Goal: Task Accomplishment & Management: Complete application form

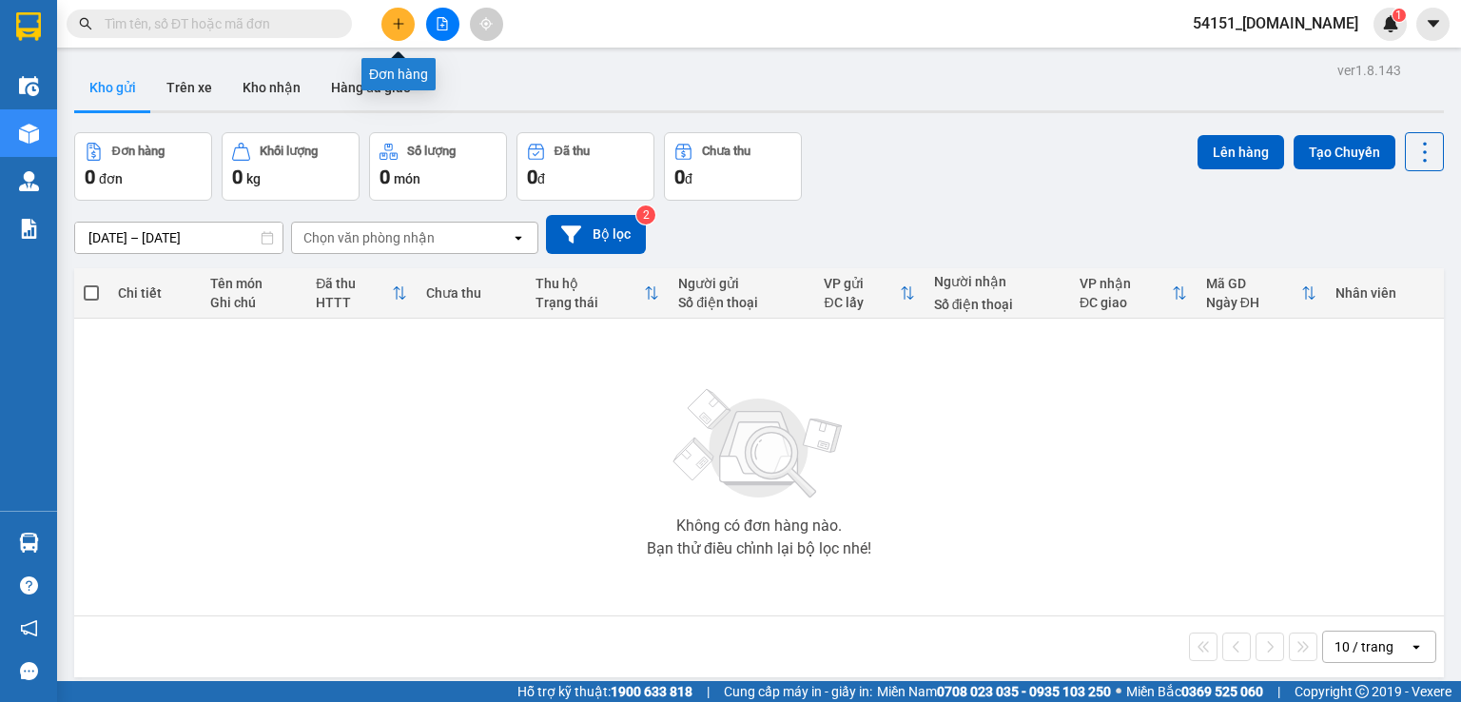
click at [396, 28] on icon "plus" at bounding box center [398, 23] width 13 height 13
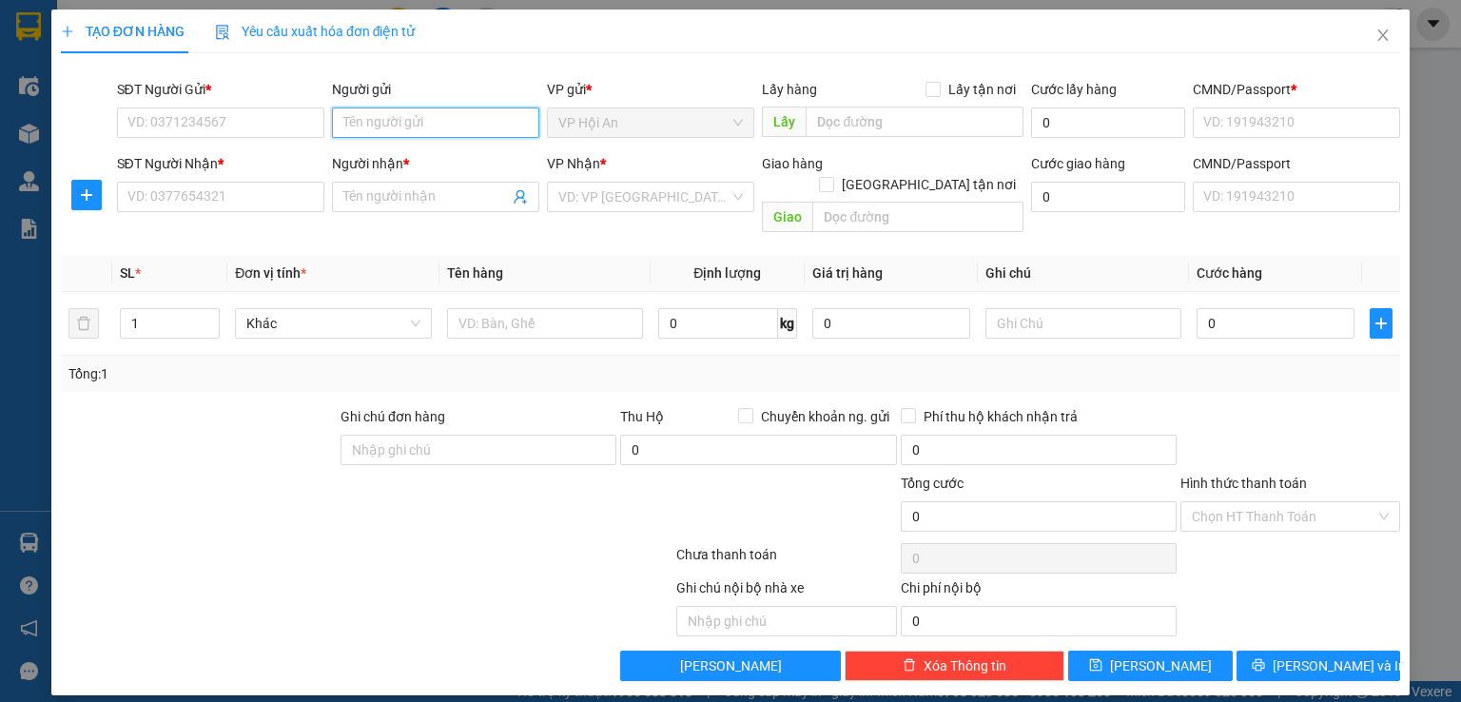
click at [424, 117] on input "Người gửi" at bounding box center [435, 122] width 207 height 30
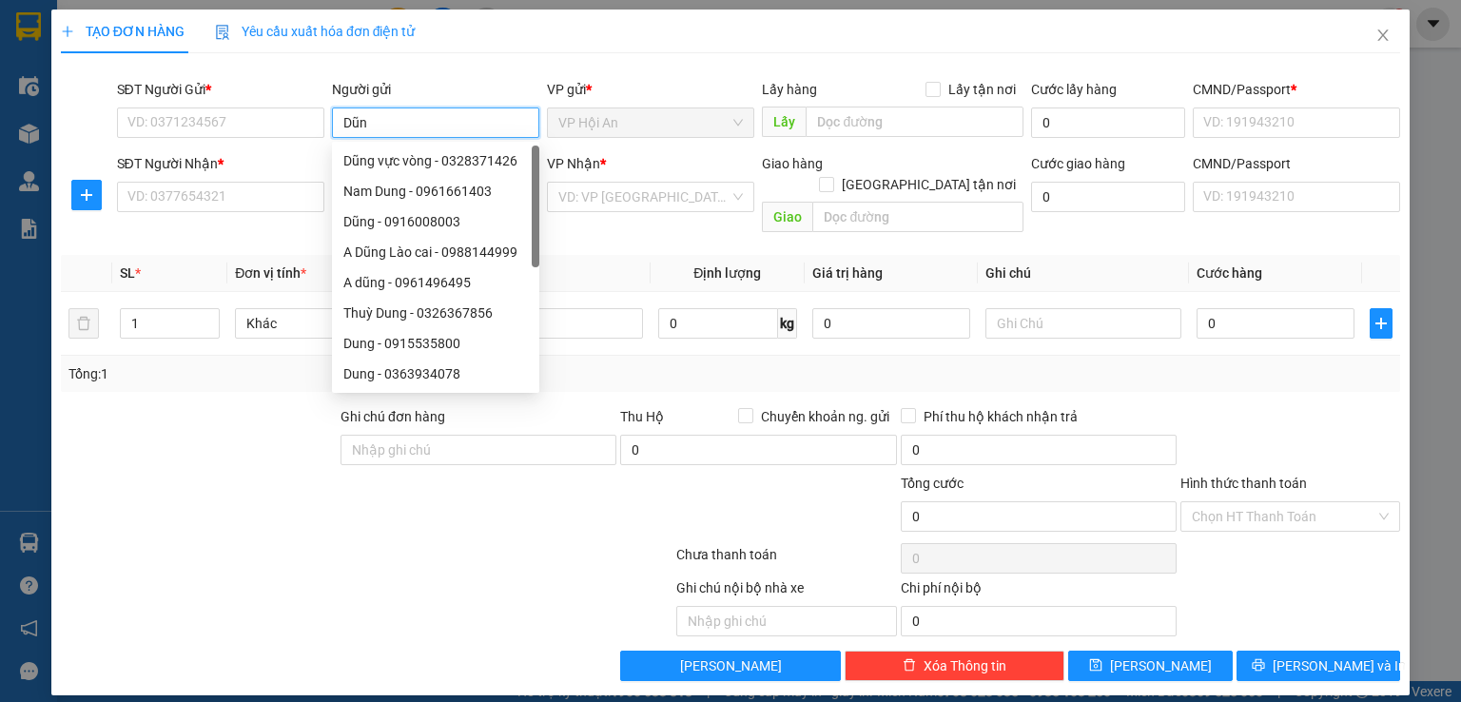
type input "Dũng"
click at [447, 171] on div "Dũng vực vòng - 0328371426" at bounding box center [437, 161] width 210 height 30
type input "0328371426"
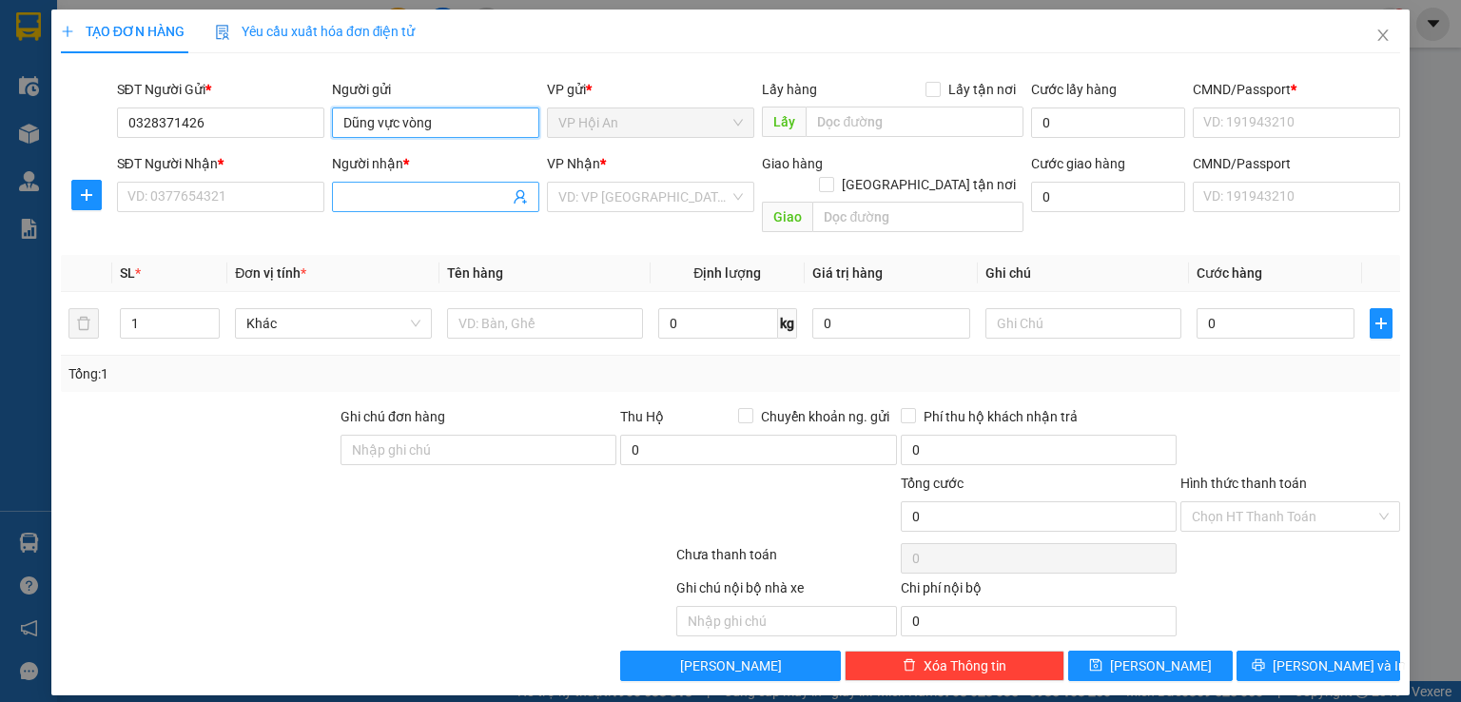
type input "Dũng vực vòng"
click at [417, 196] on input "Người nhận *" at bounding box center [425, 196] width 165 height 21
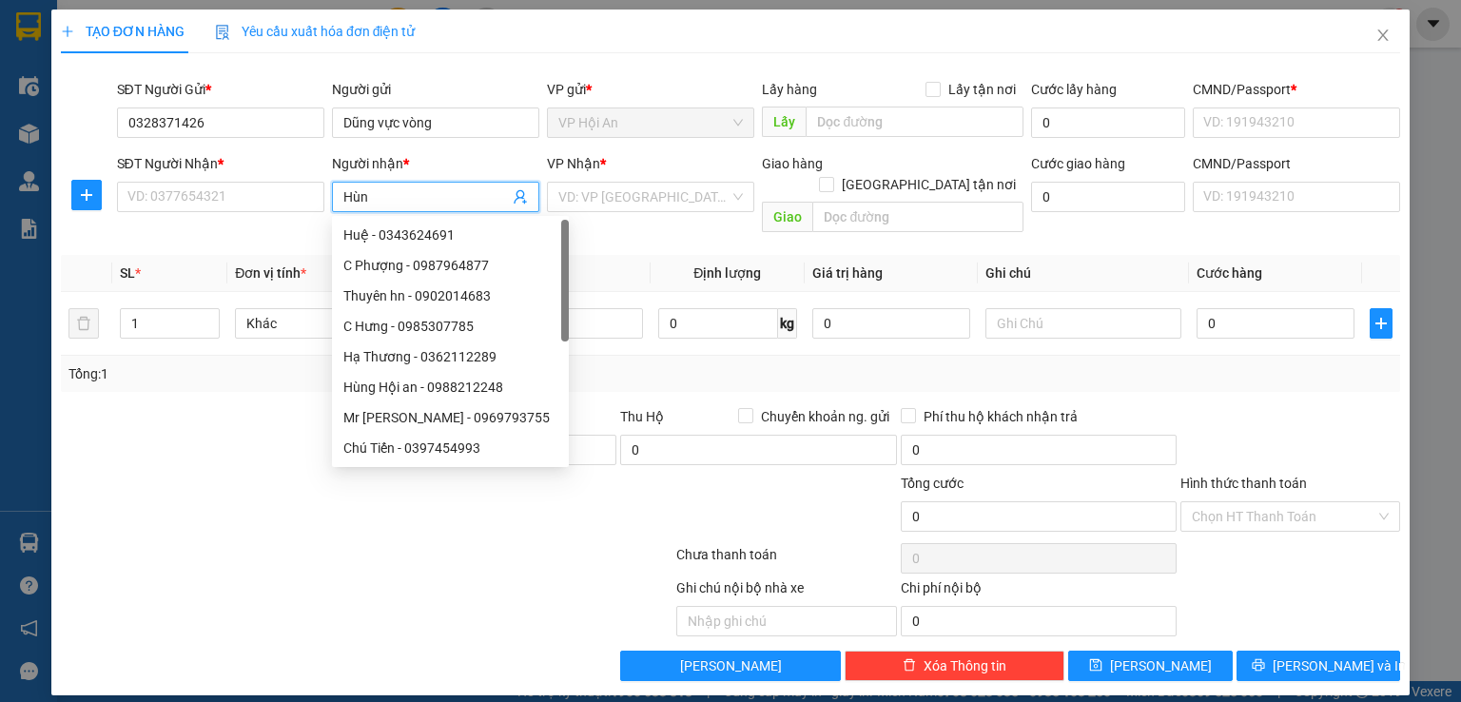
type input "Hùng"
click at [457, 231] on div "Hùng Hội an - 0988212248" at bounding box center [436, 234] width 187 height 21
type input "0988212248"
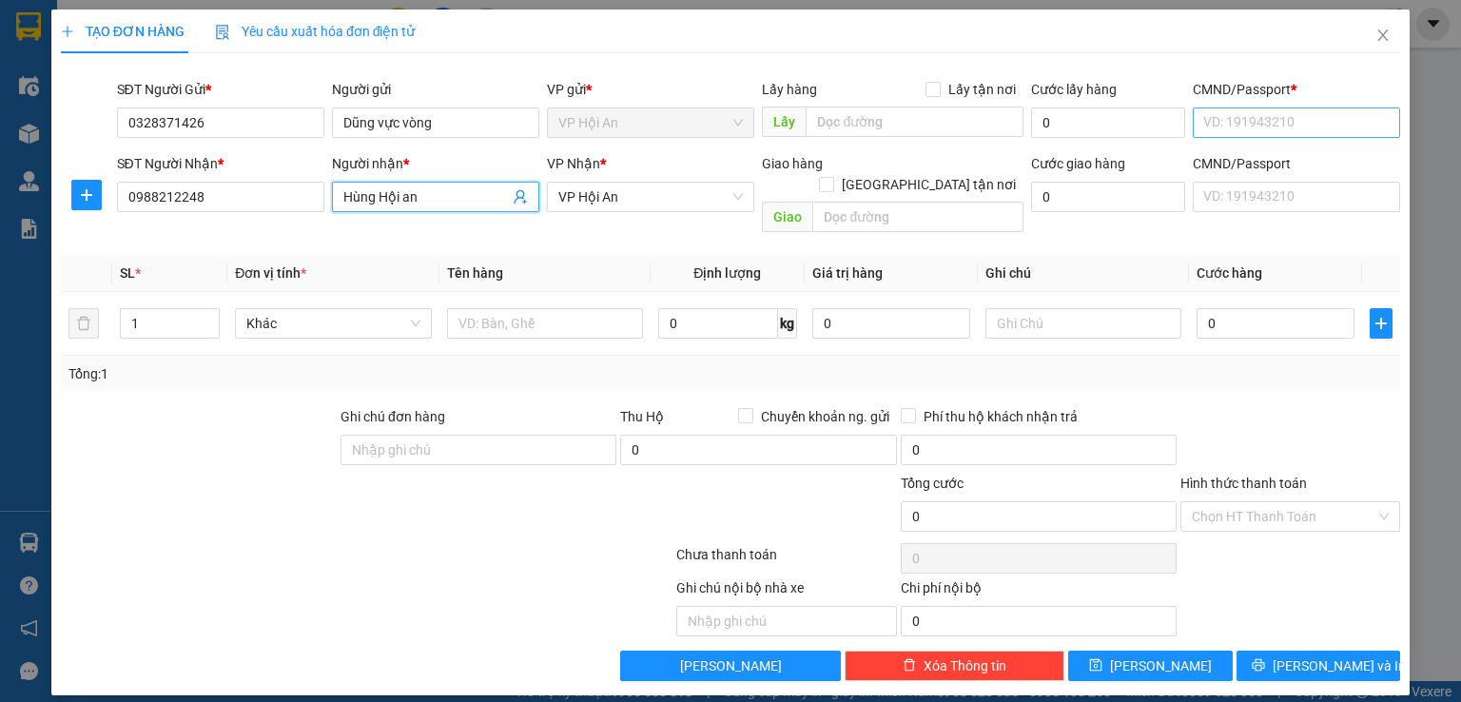
type input "Hùng Hội an"
click at [1315, 122] on input "CMND/Passport *" at bounding box center [1296, 122] width 207 height 30
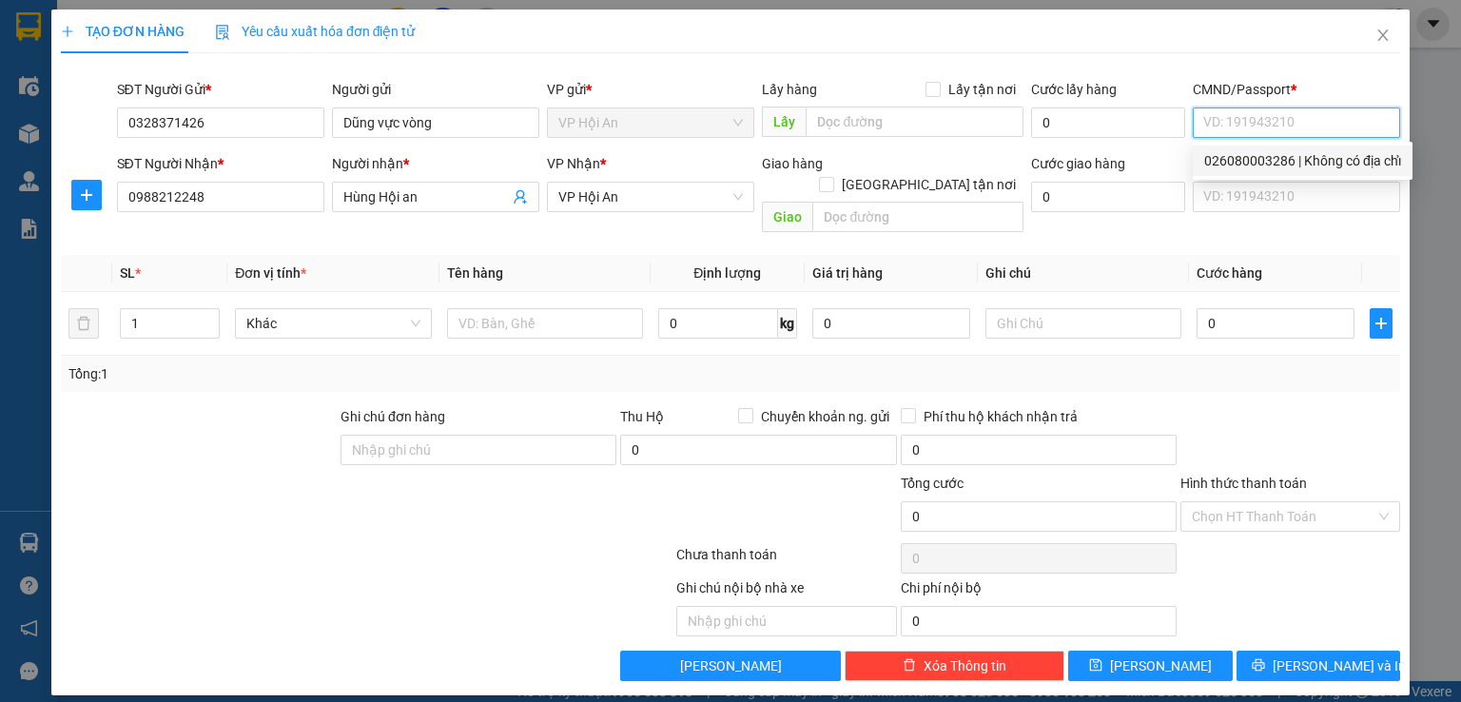
click at [1282, 164] on div "026080003286 | Không có địa chỉ" at bounding box center [1302, 160] width 197 height 21
type input "026080003286"
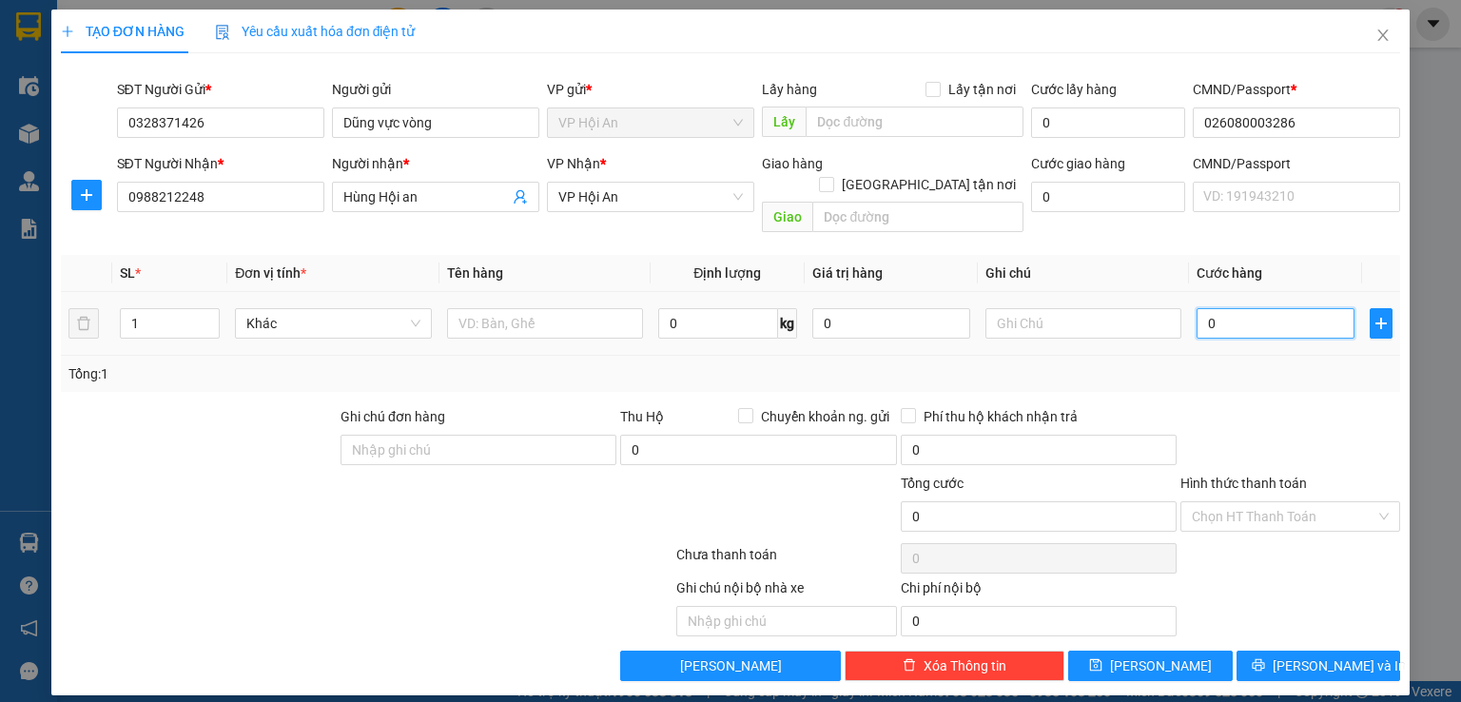
click at [1227, 308] on input "0" at bounding box center [1276, 323] width 158 height 30
type input "7"
type input "75"
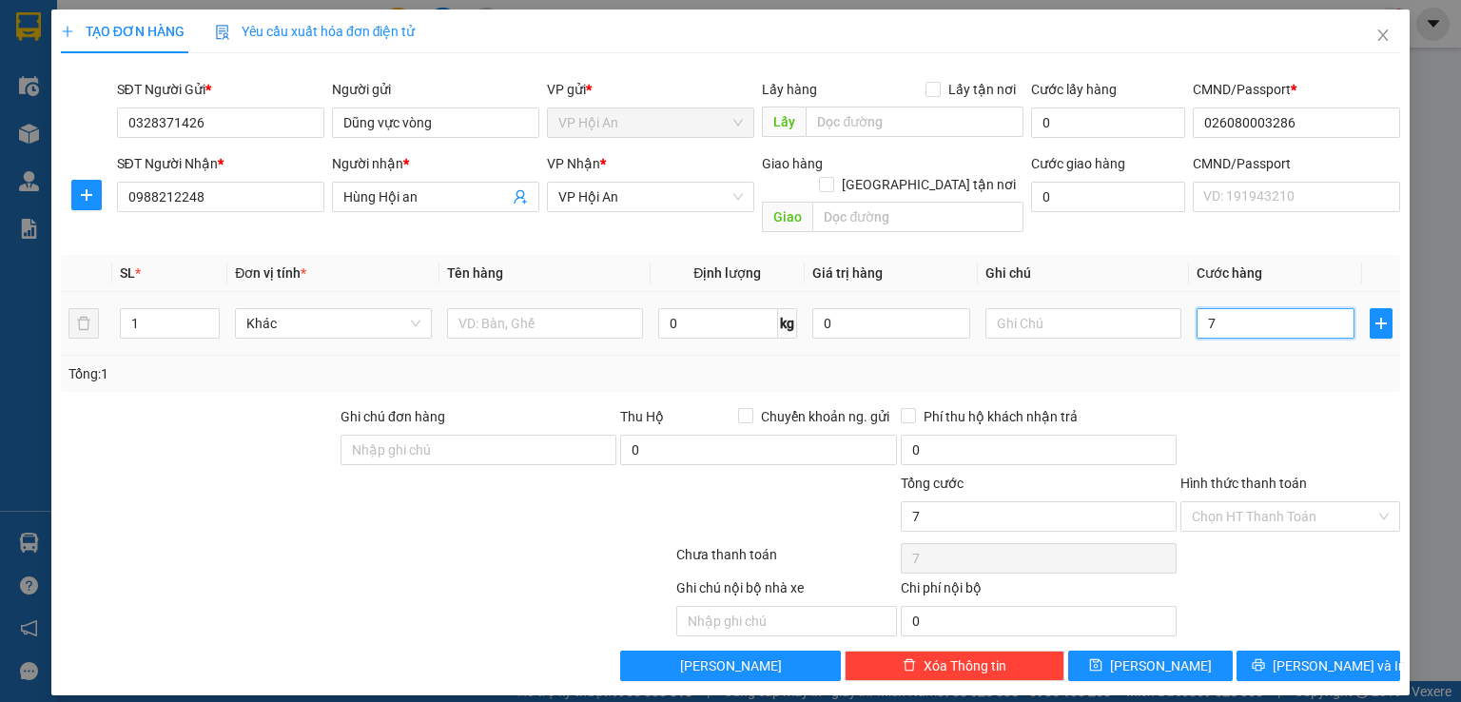
type input "75"
type input "750"
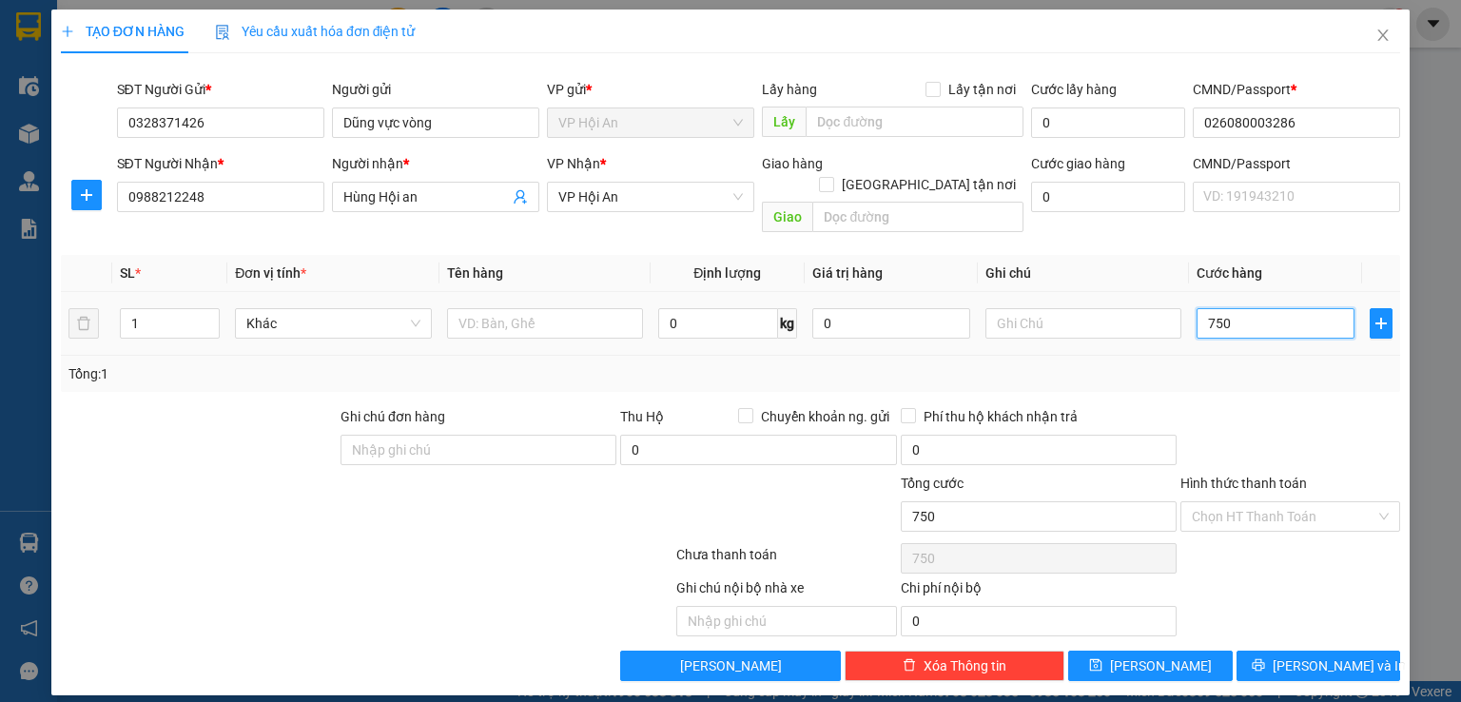
type input "7.500"
type input "75.000"
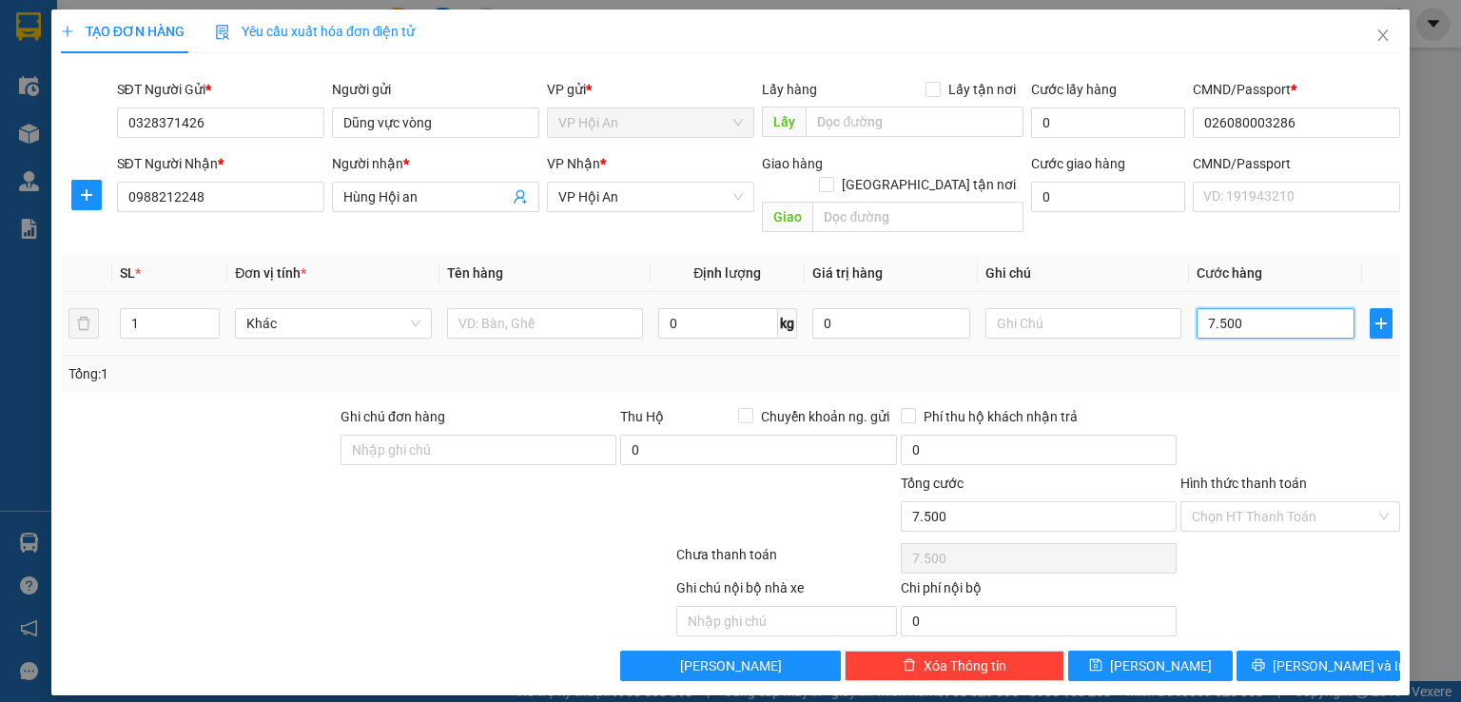
type input "75.000"
type input "750.000"
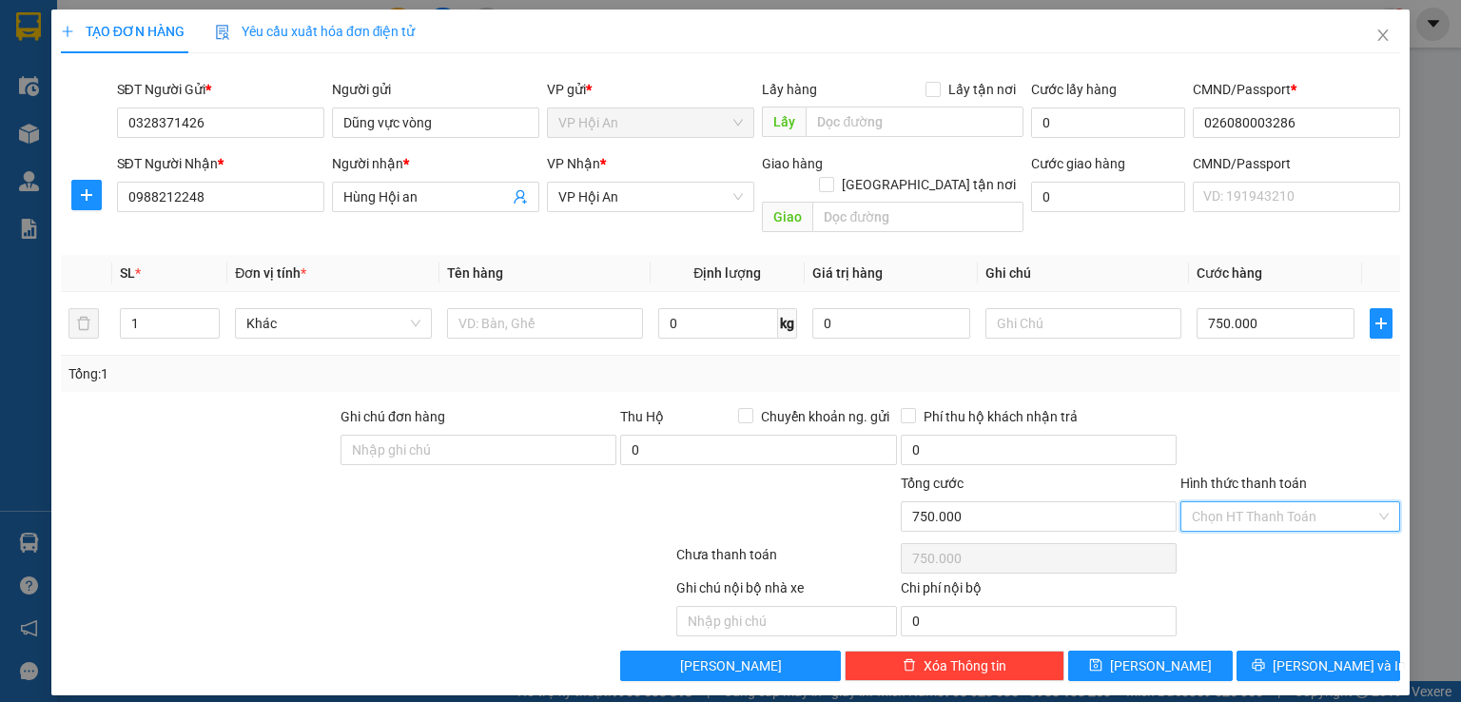
click at [1266, 502] on input "Hình thức thanh toán" at bounding box center [1284, 516] width 184 height 29
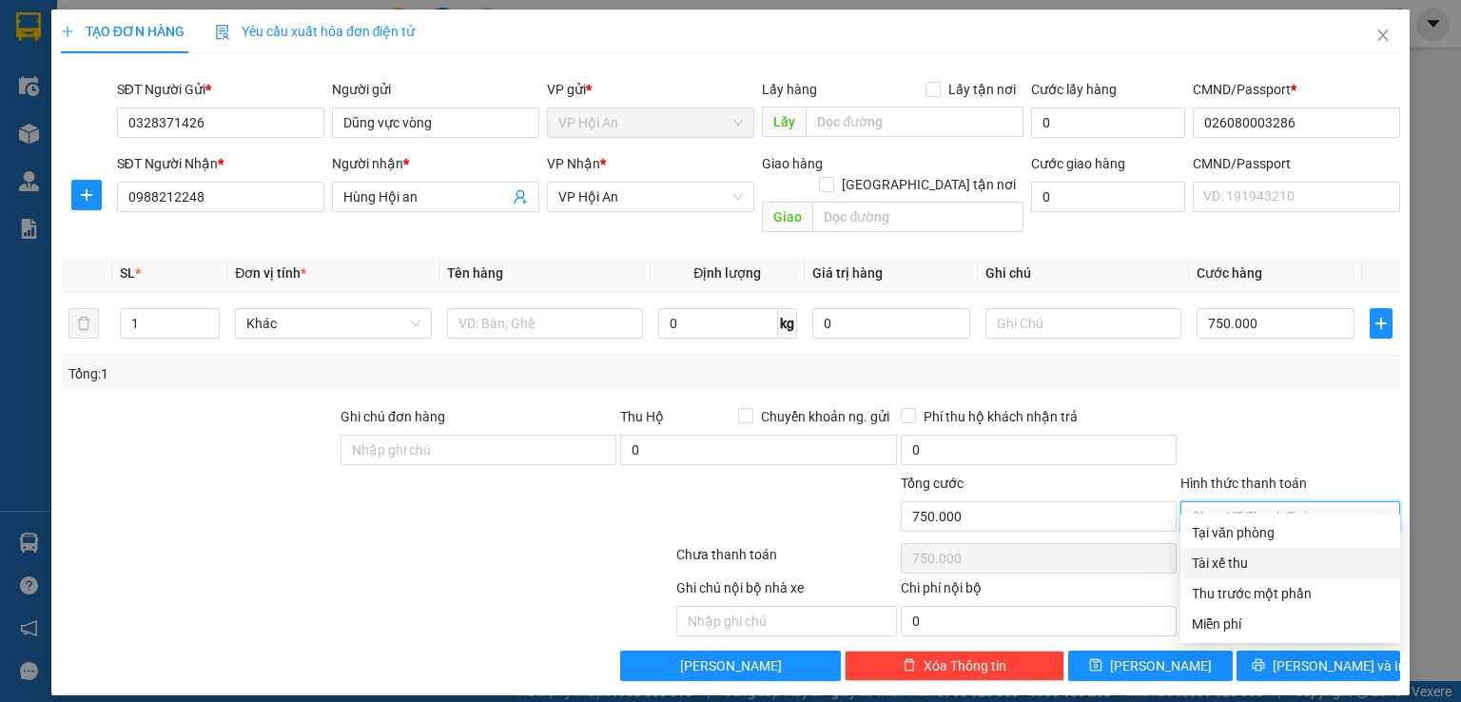
click at [1263, 568] on div "Tài xế thu" at bounding box center [1290, 563] width 197 height 21
type input "0"
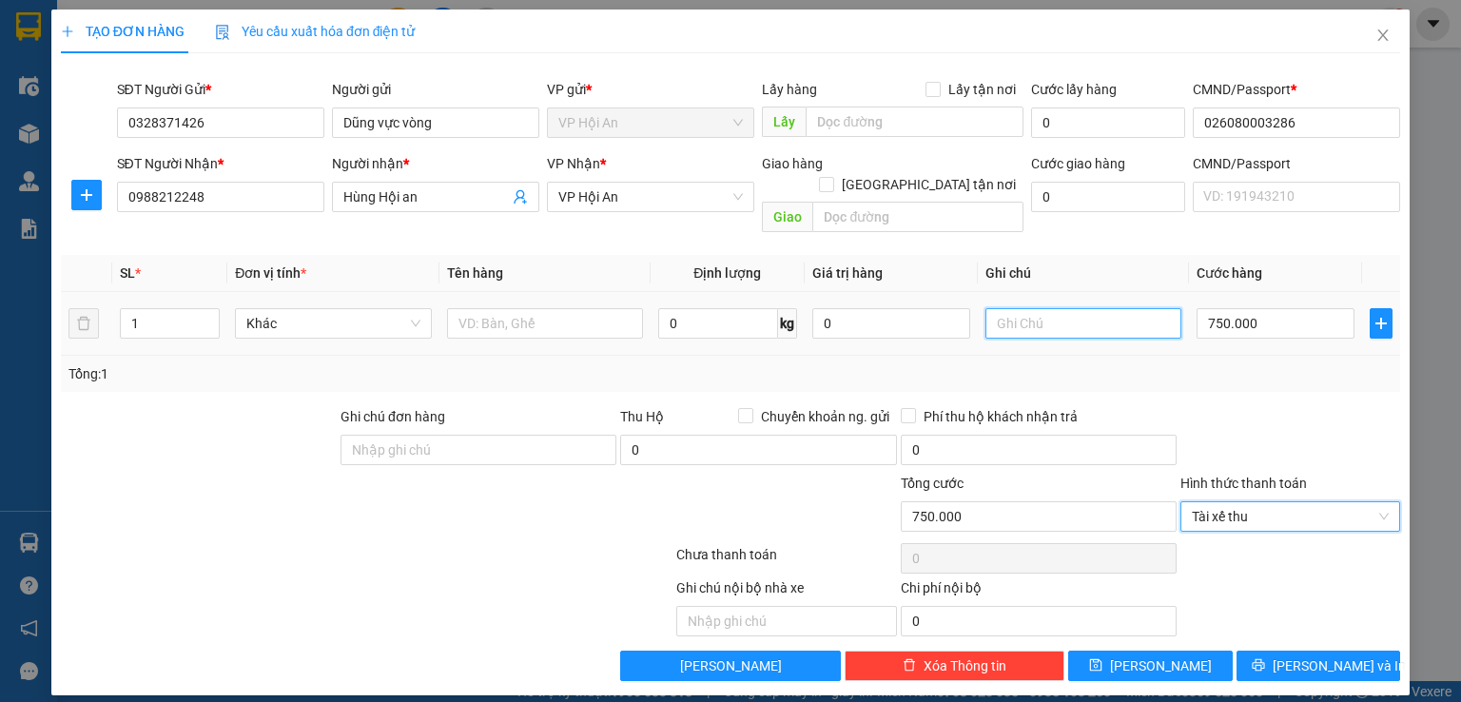
click at [1071, 308] on input "text" at bounding box center [1083, 323] width 196 height 30
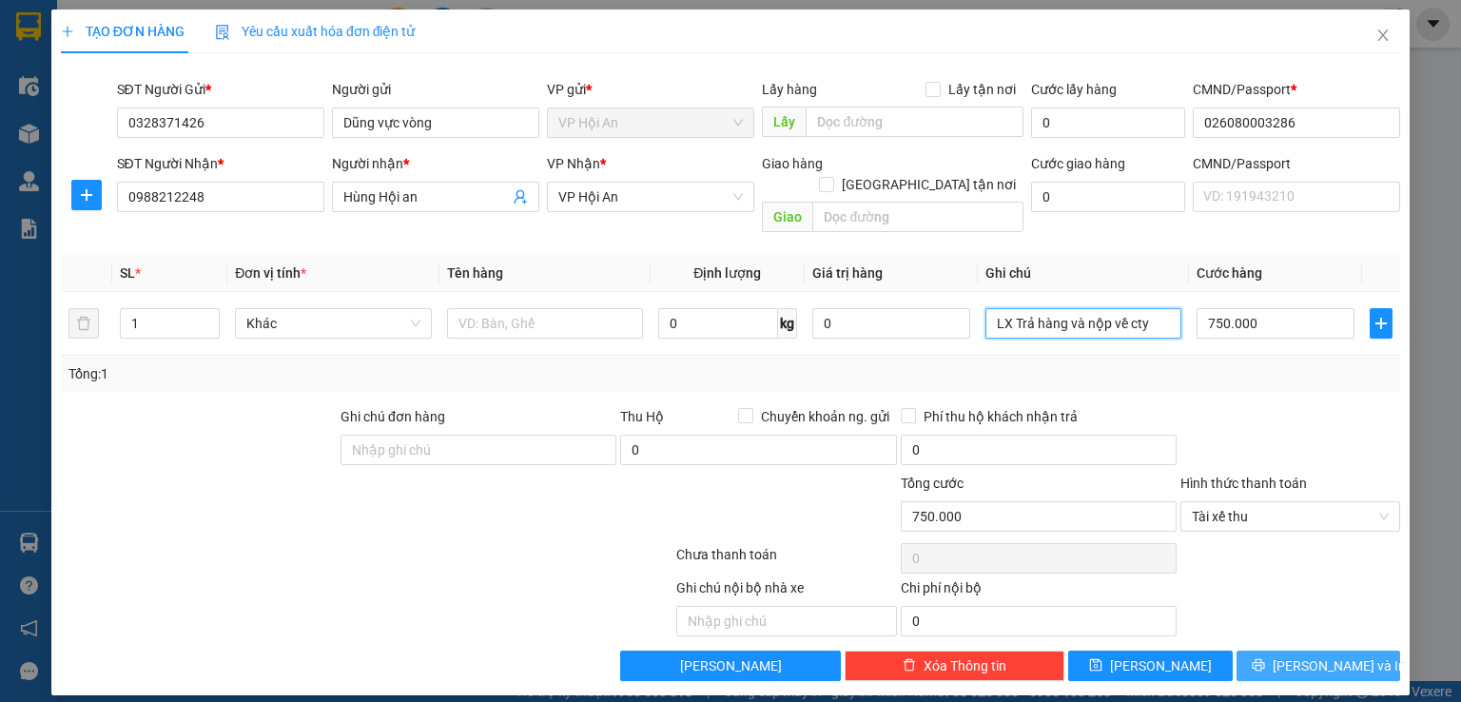
type input "LX Trả hàng và nộp về cty"
click at [1299, 651] on button "[PERSON_NAME] và In" at bounding box center [1318, 666] width 165 height 30
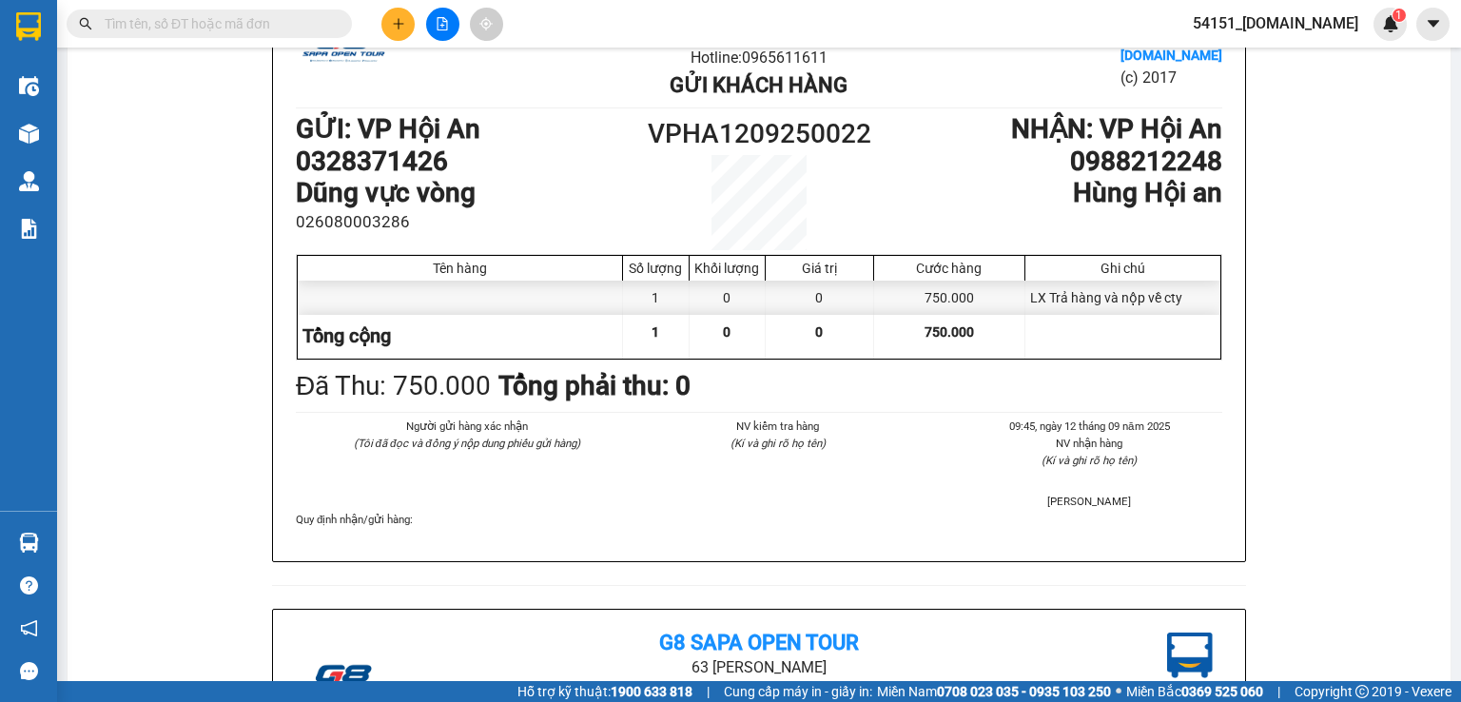
scroll to position [95, 0]
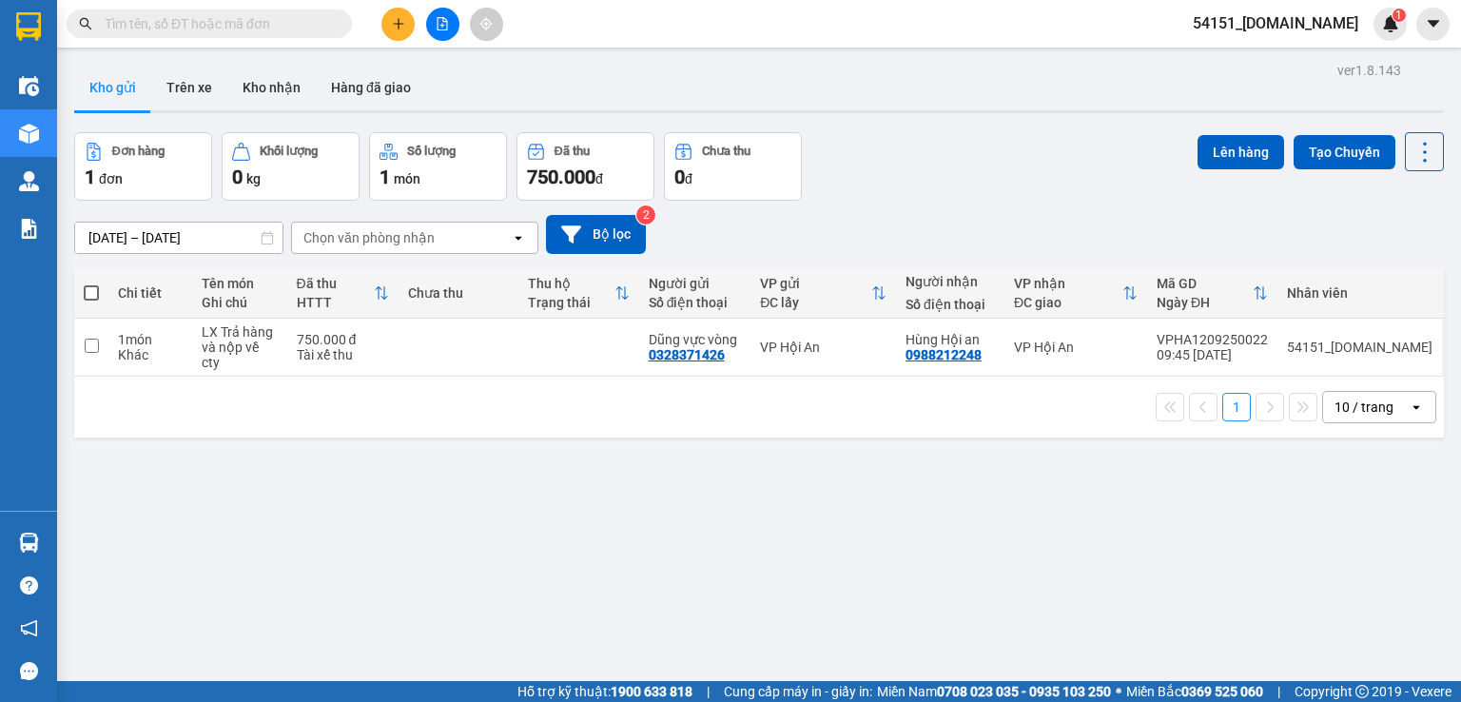
click at [418, 377] on div "1 10 / trang open" at bounding box center [759, 407] width 1370 height 61
click at [440, 343] on td at bounding box center [459, 348] width 120 height 58
checkbox input "true"
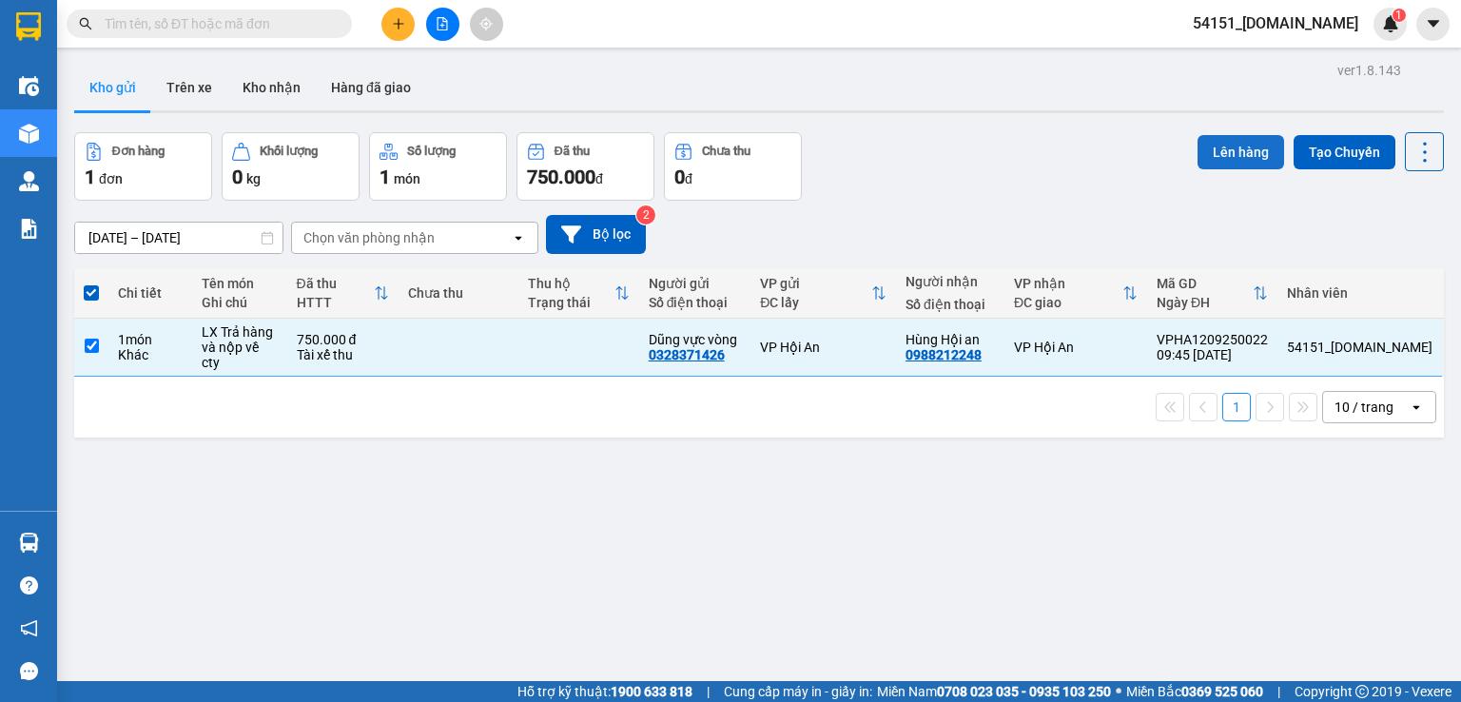
click at [1243, 160] on button "Lên hàng" at bounding box center [1240, 152] width 87 height 34
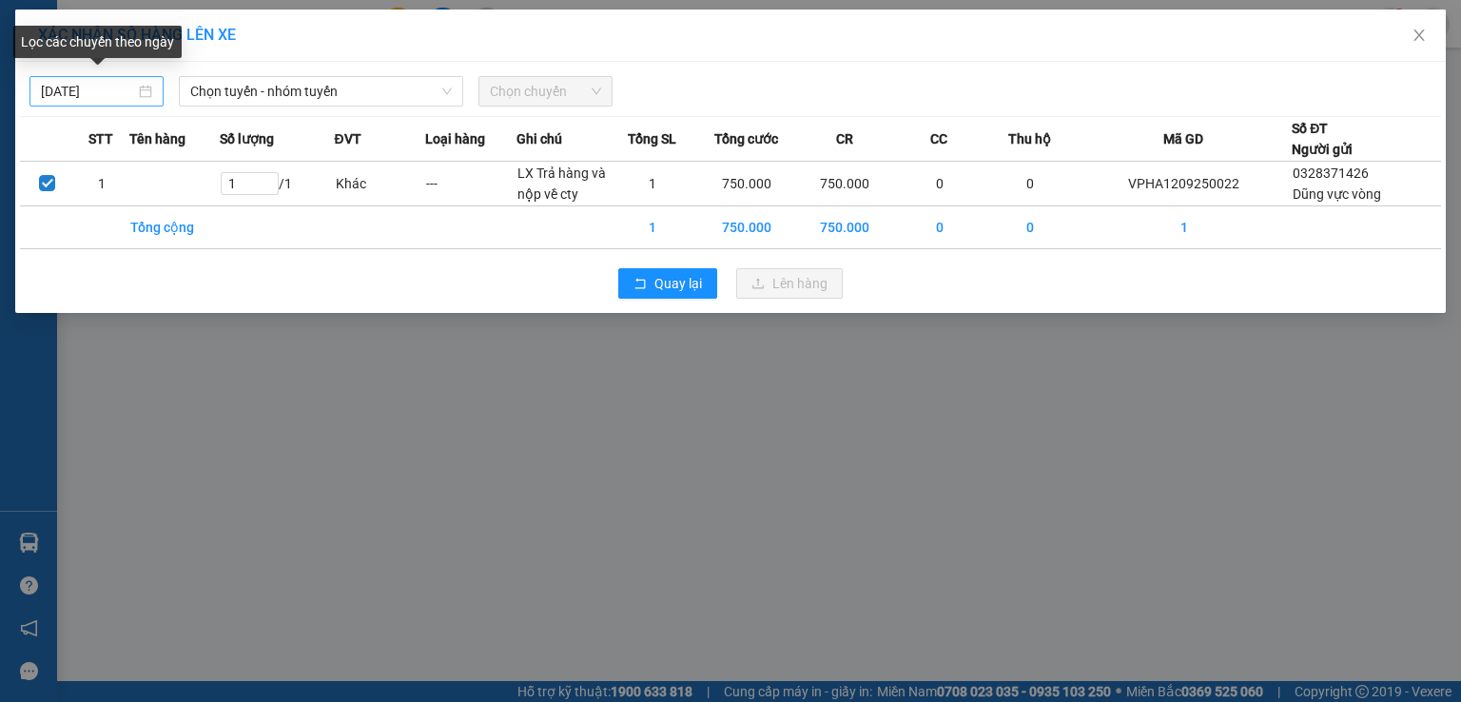
click at [143, 97] on div "[DATE]" at bounding box center [96, 91] width 111 height 21
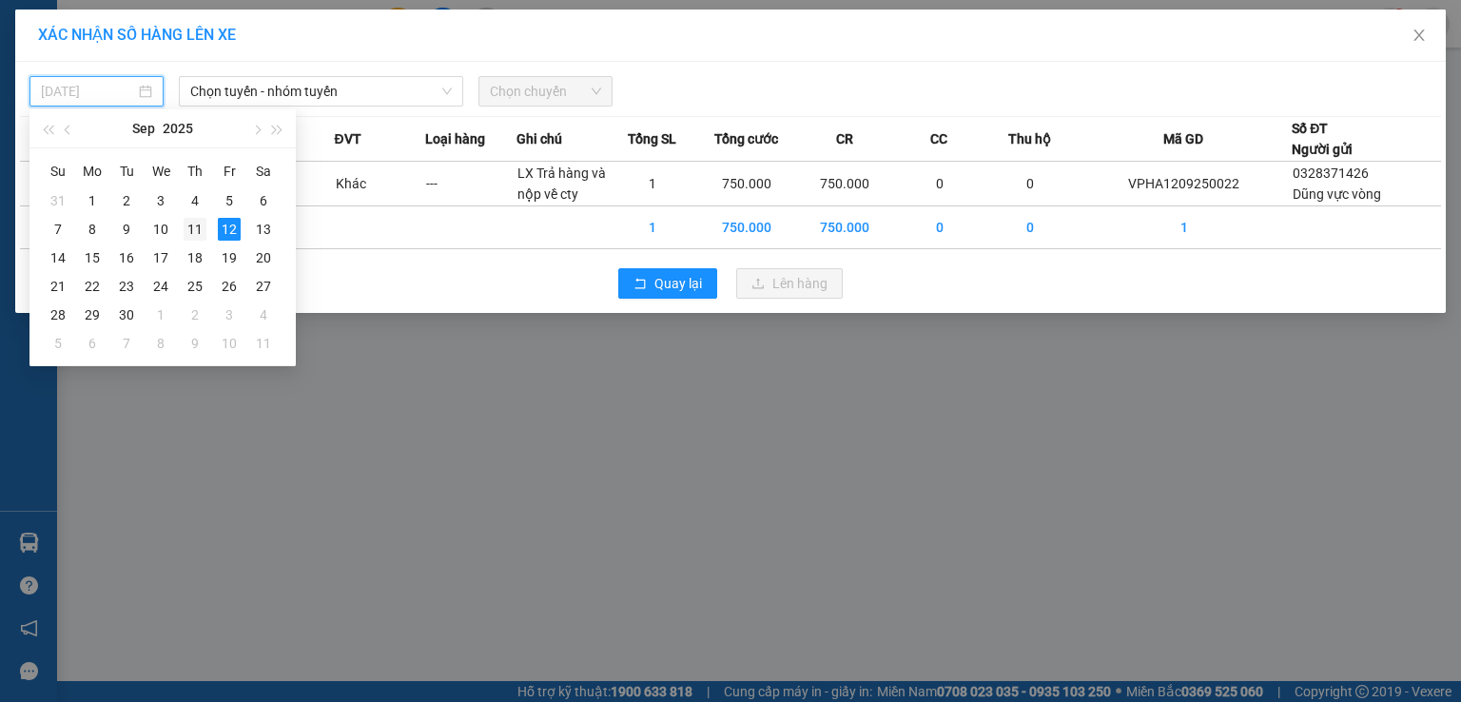
click at [195, 229] on div "11" at bounding box center [195, 229] width 23 height 23
type input "11/09/2025"
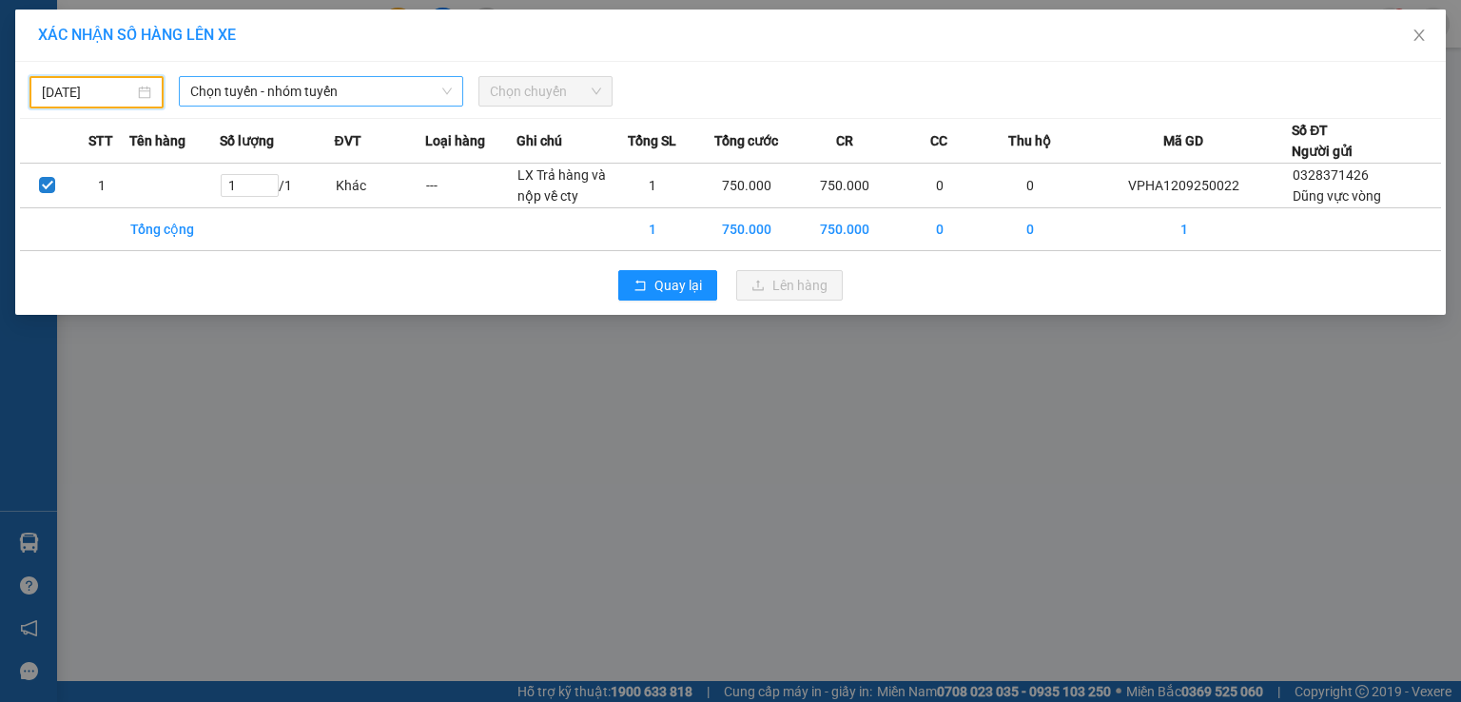
click at [320, 93] on span "Chọn tuyến - nhóm tuyến" at bounding box center [321, 91] width 262 height 29
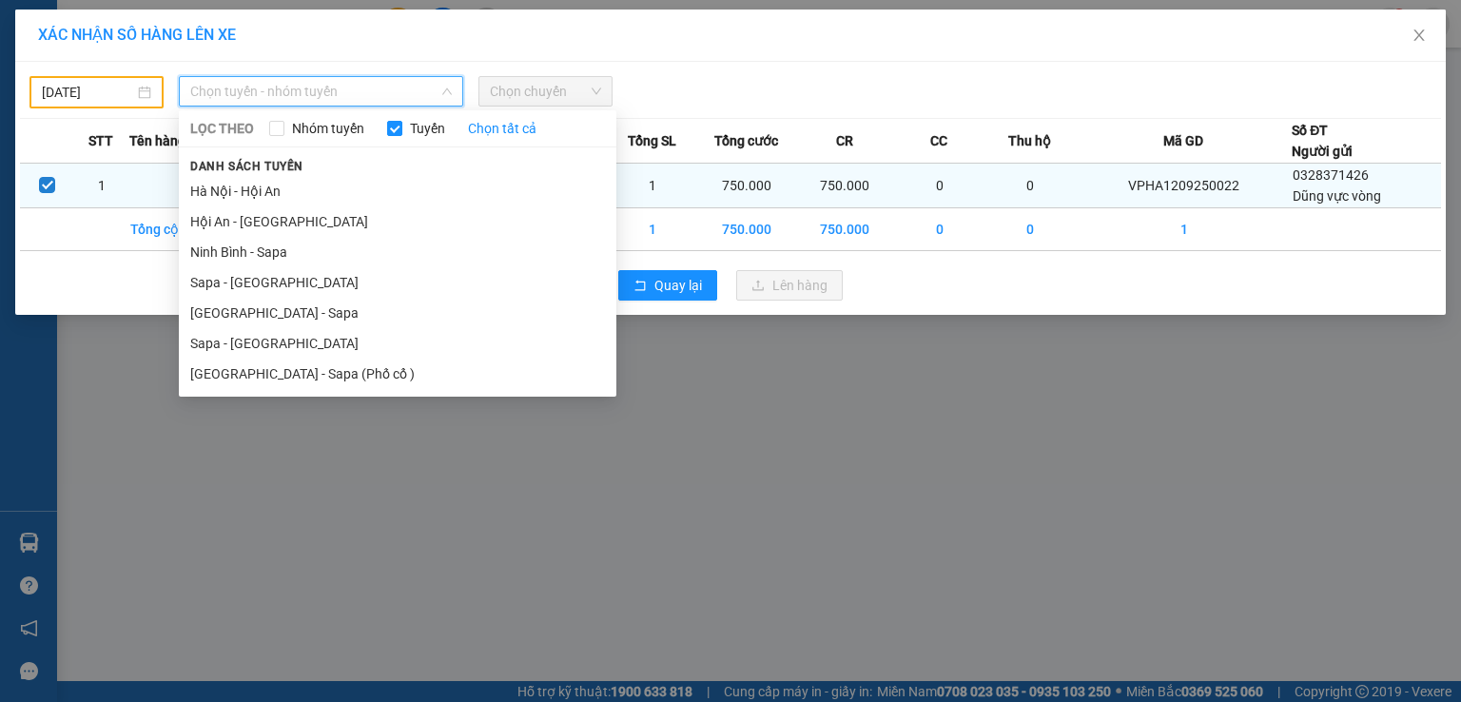
click at [348, 188] on li "Hà Nội - Hội An" at bounding box center [398, 191] width 438 height 30
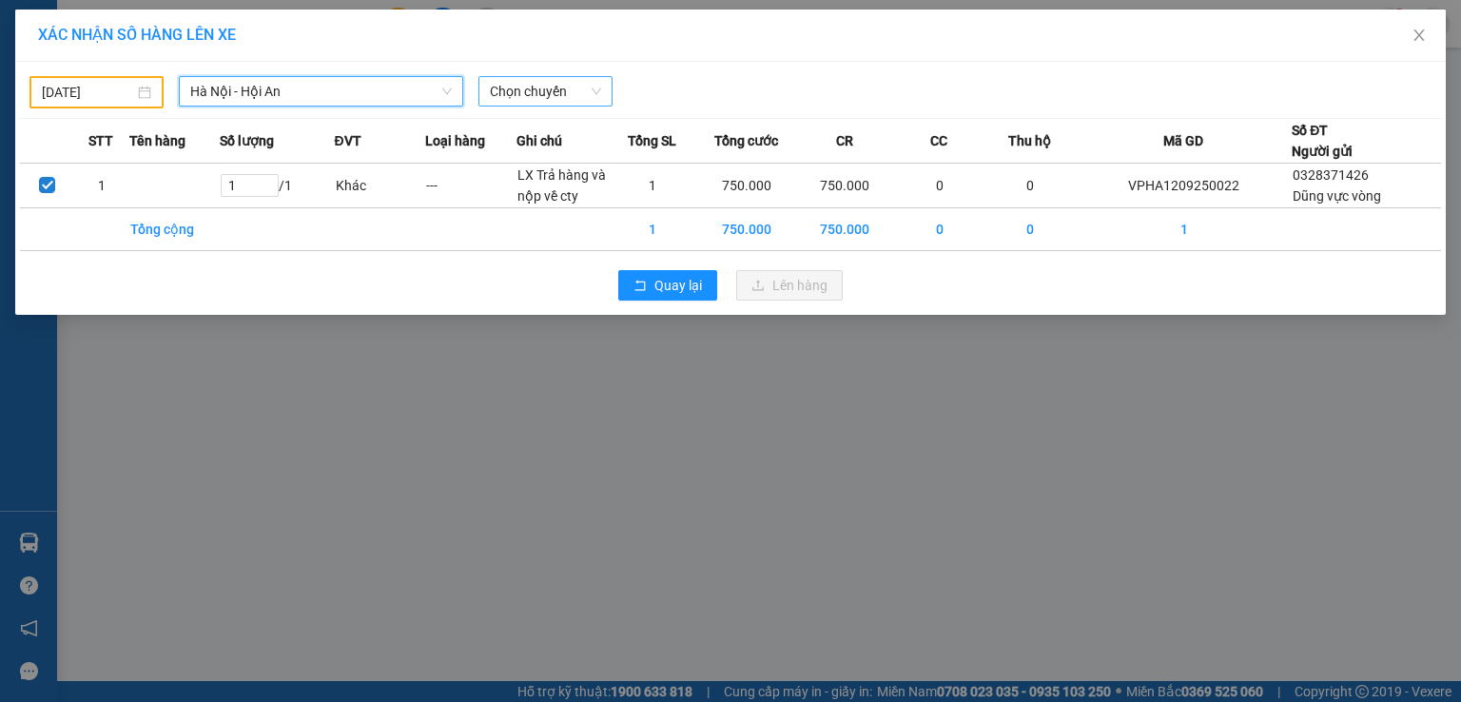
click at [532, 94] on span "Chọn chuyến" at bounding box center [545, 91] width 111 height 29
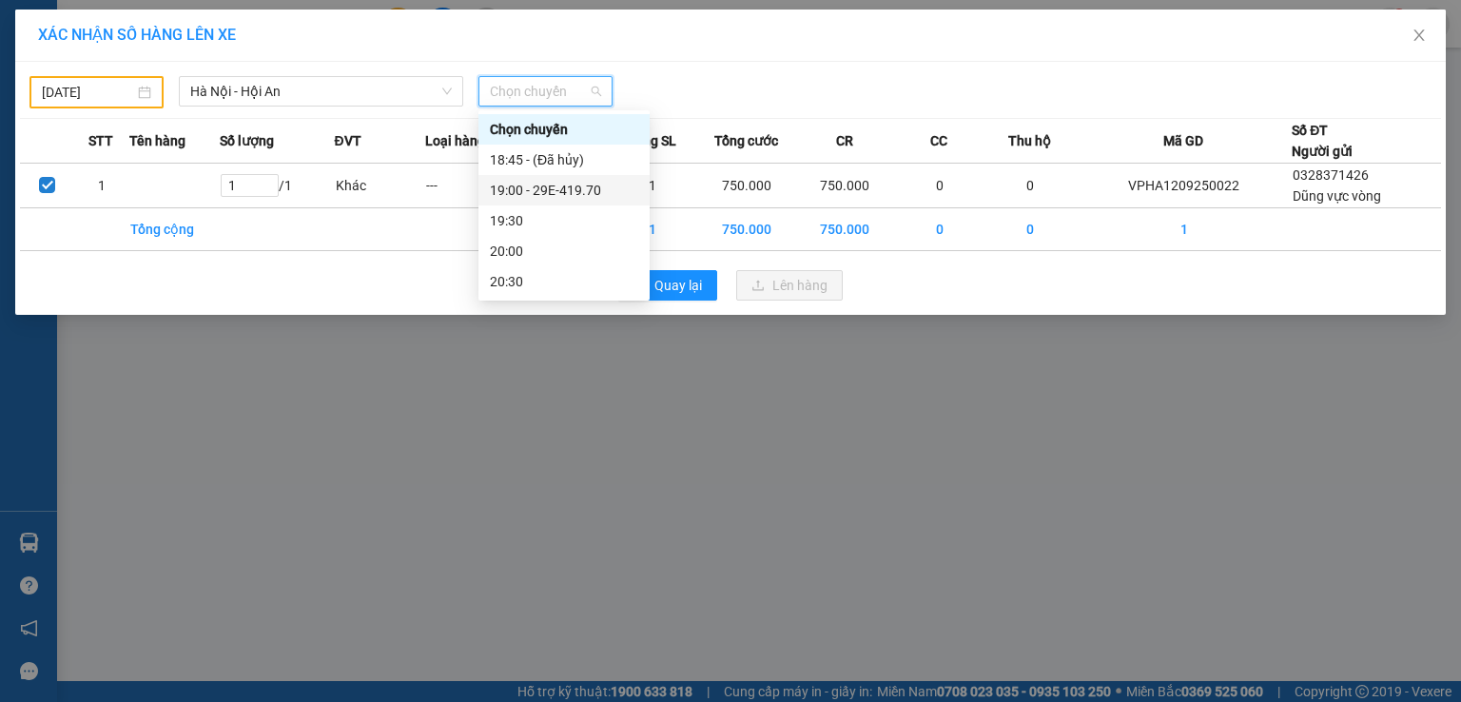
click at [563, 191] on div "19:00 - 29E-419.70" at bounding box center [564, 190] width 148 height 21
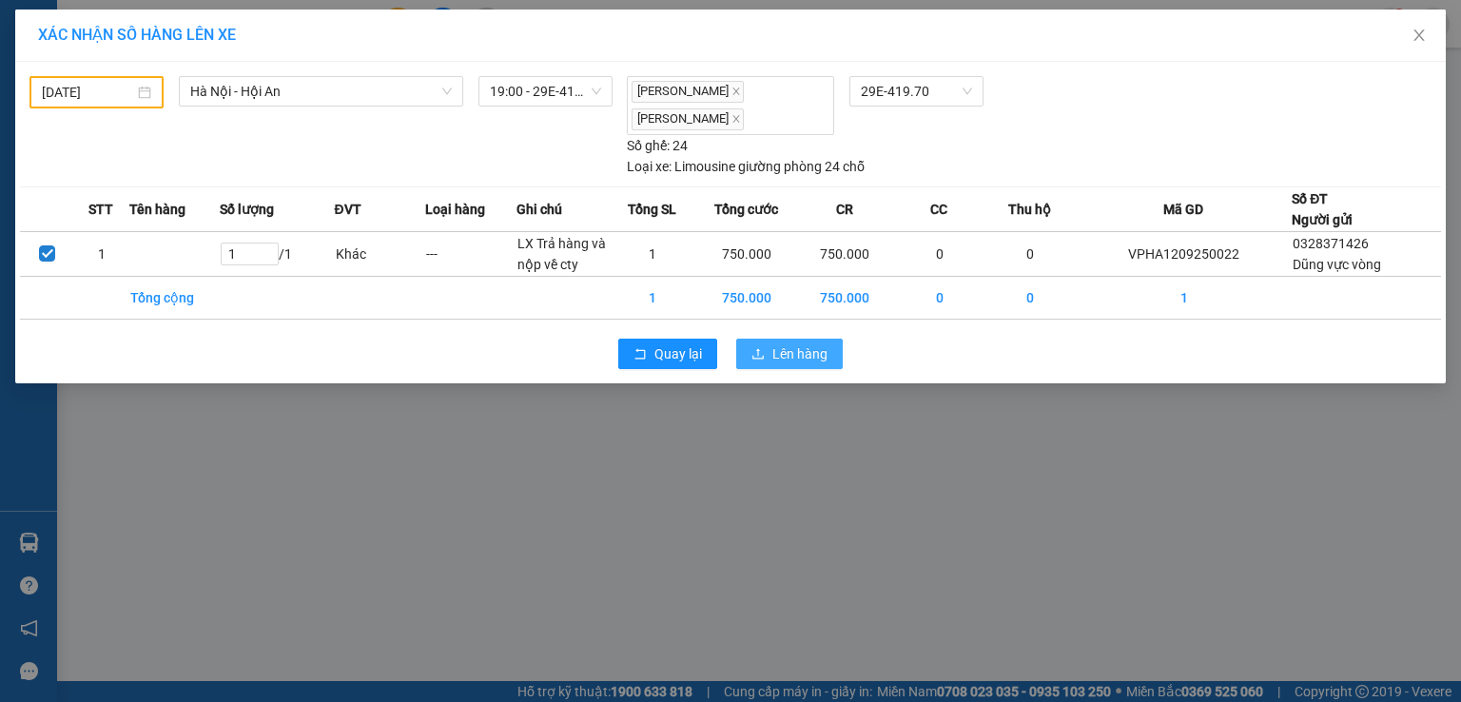
click at [781, 350] on span "Lên hàng" at bounding box center [799, 353] width 55 height 21
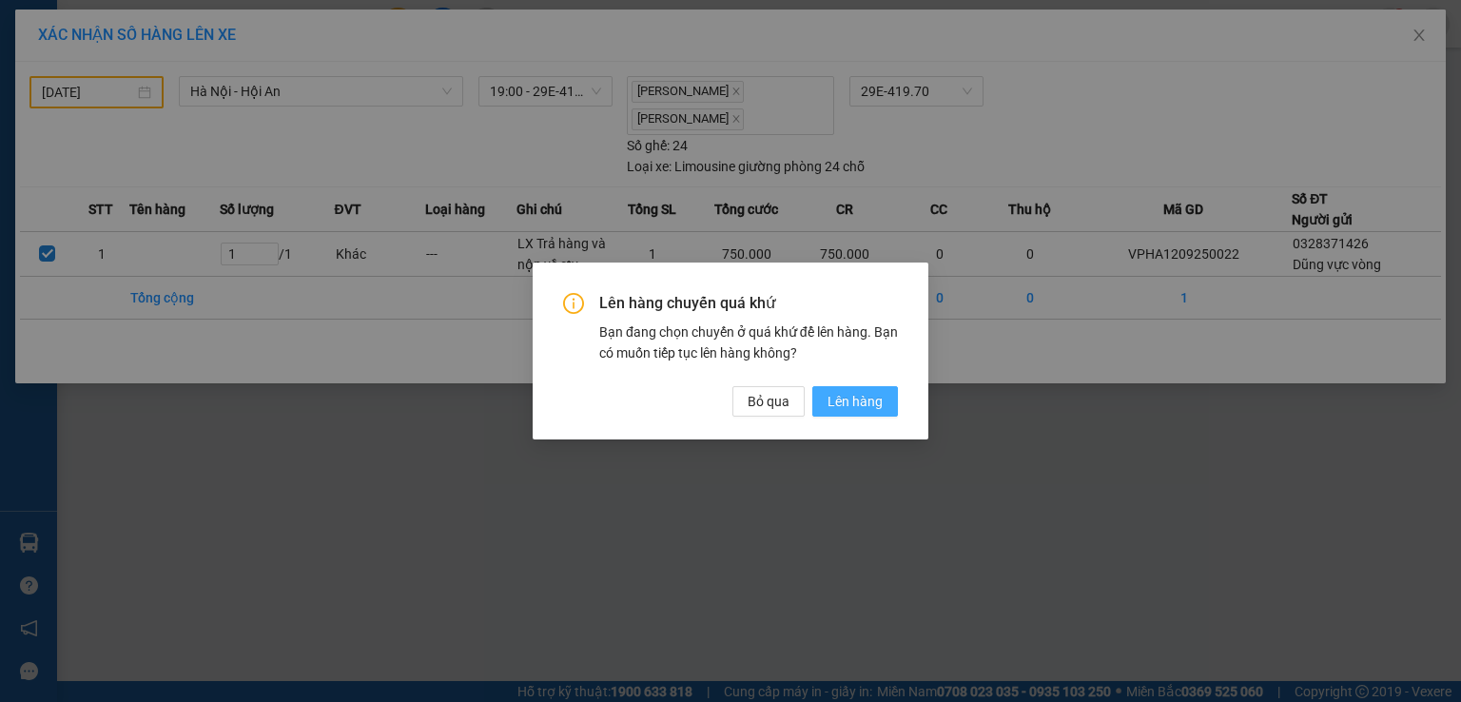
click at [883, 410] on span "Lên hàng" at bounding box center [854, 401] width 55 height 21
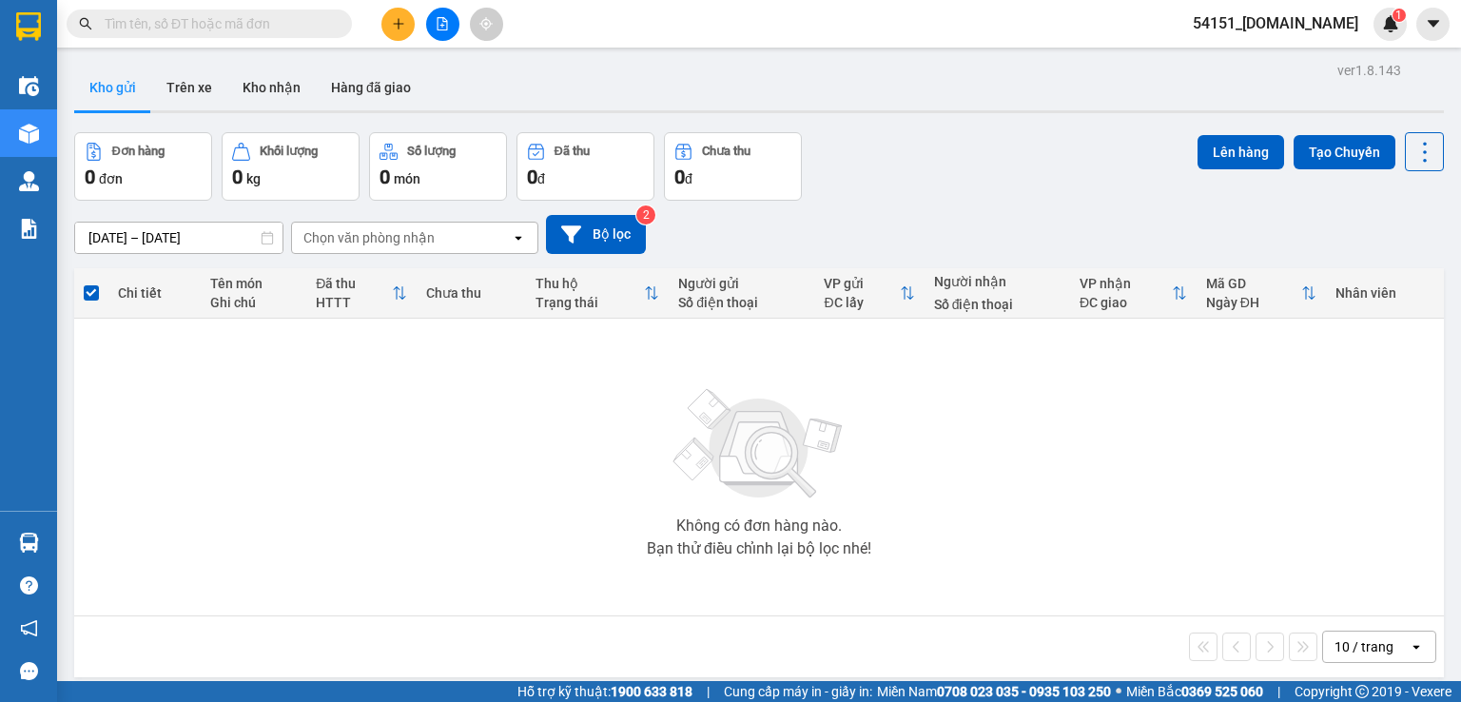
click at [1341, 24] on span "54151_[DOMAIN_NAME]" at bounding box center [1276, 23] width 196 height 24
click at [1278, 54] on span "Đăng xuất" at bounding box center [1294, 59] width 135 height 21
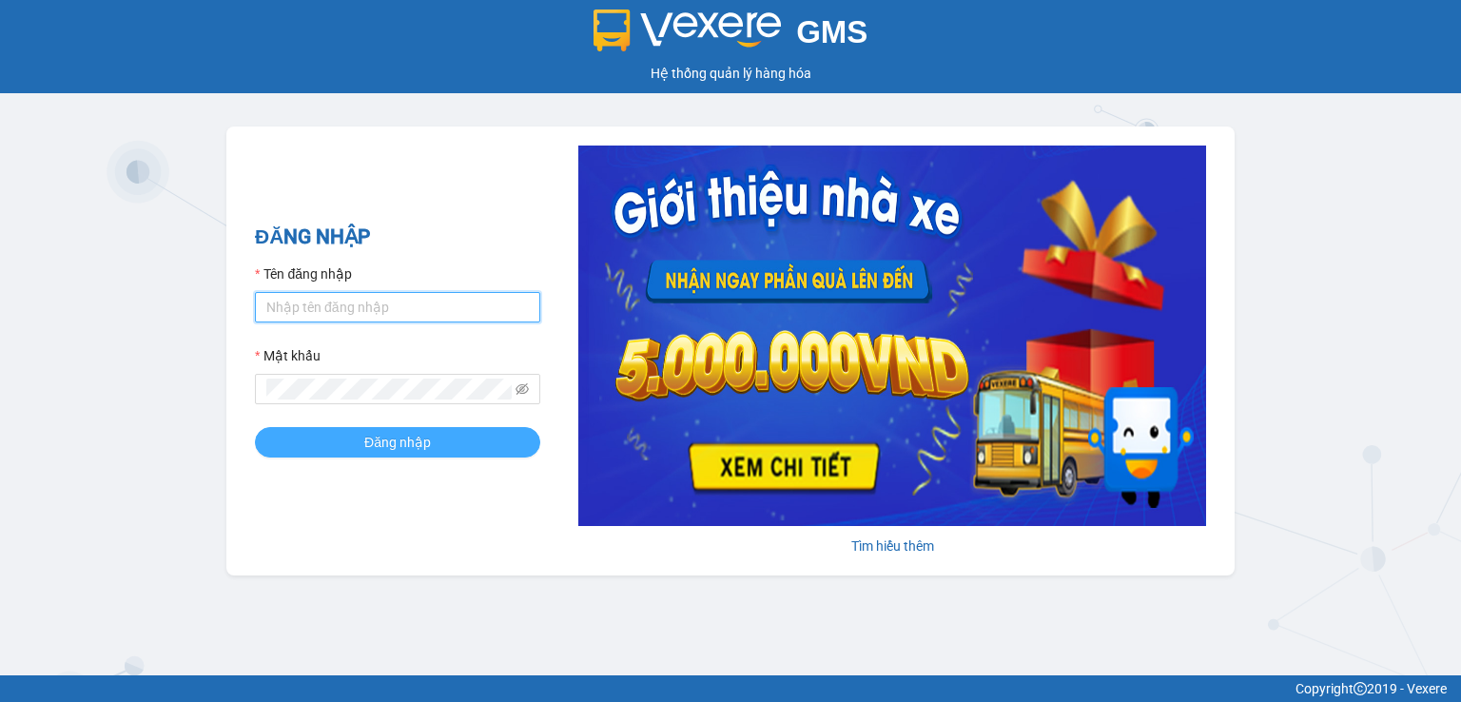
type input "[DOMAIN_NAME]"
click at [468, 440] on button "Đăng nhập" at bounding box center [397, 442] width 285 height 30
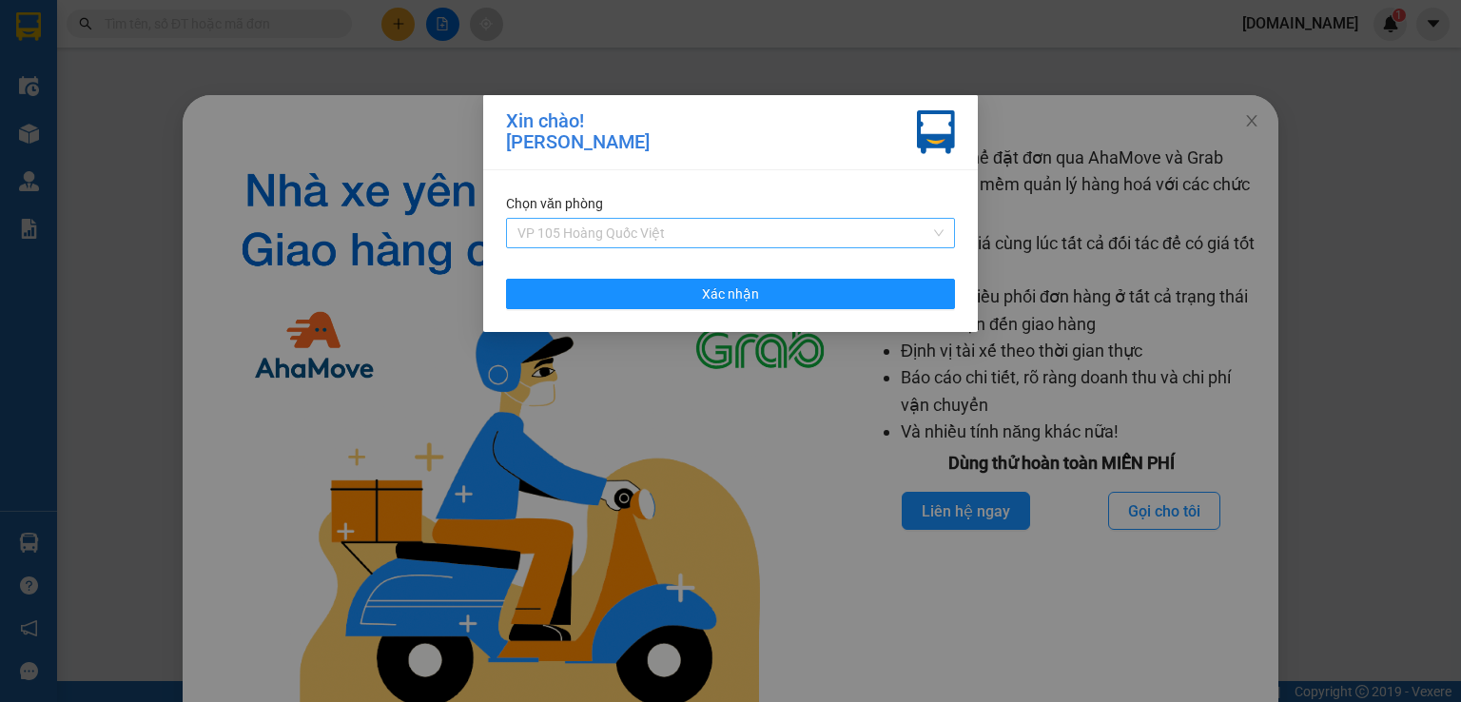
click at [704, 231] on span "VP 105 Hoàng Quốc Việt" at bounding box center [730, 233] width 426 height 29
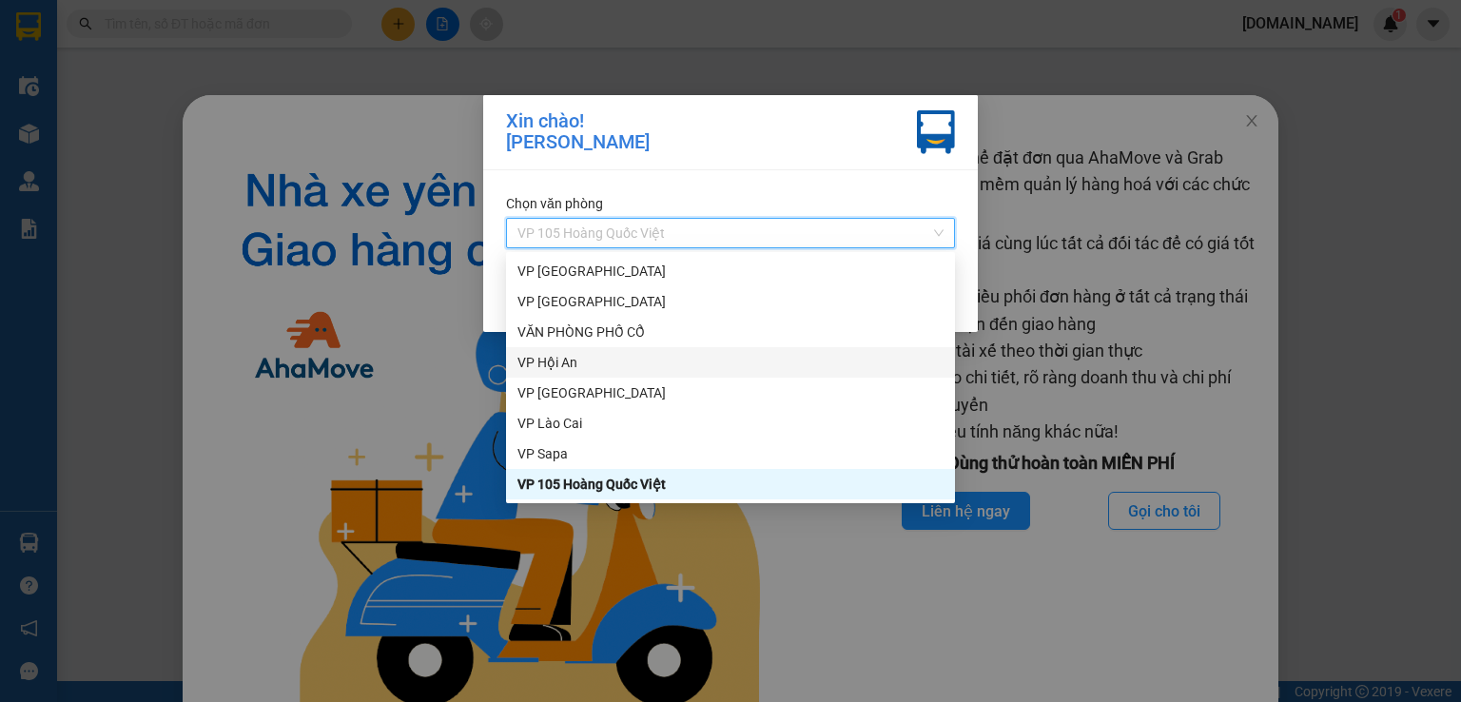
click at [663, 367] on div "VP Hội An" at bounding box center [730, 362] width 426 height 21
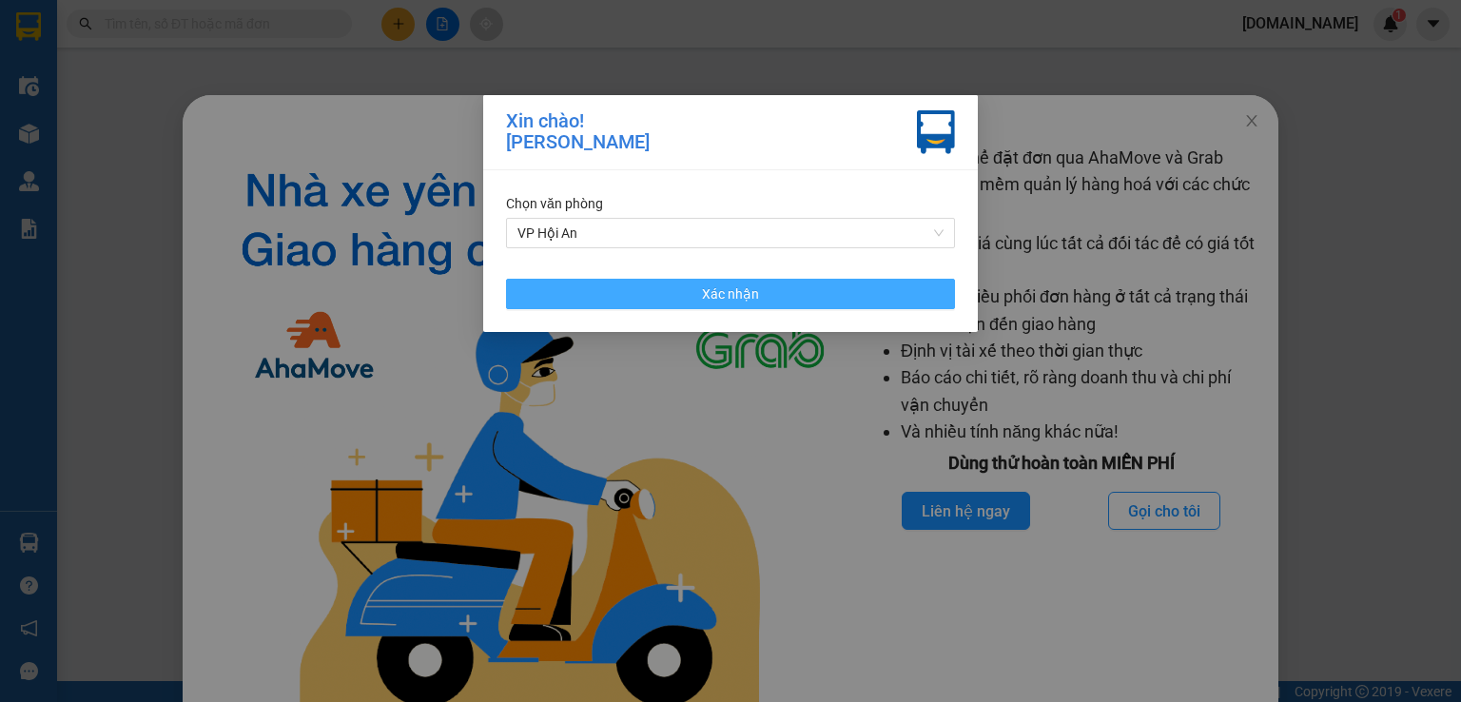
click at [886, 286] on button "Xác nhận" at bounding box center [730, 294] width 449 height 30
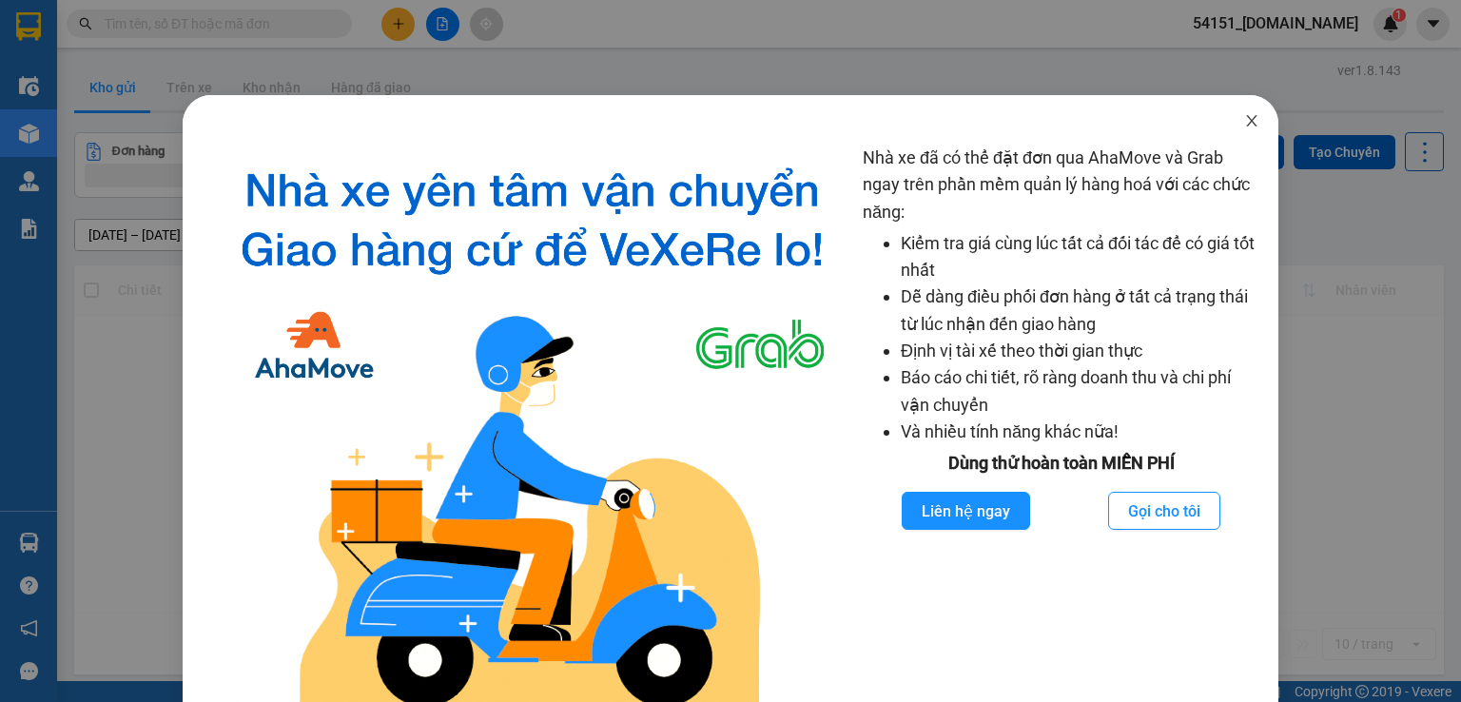
click at [1244, 121] on icon "close" at bounding box center [1251, 120] width 15 height 15
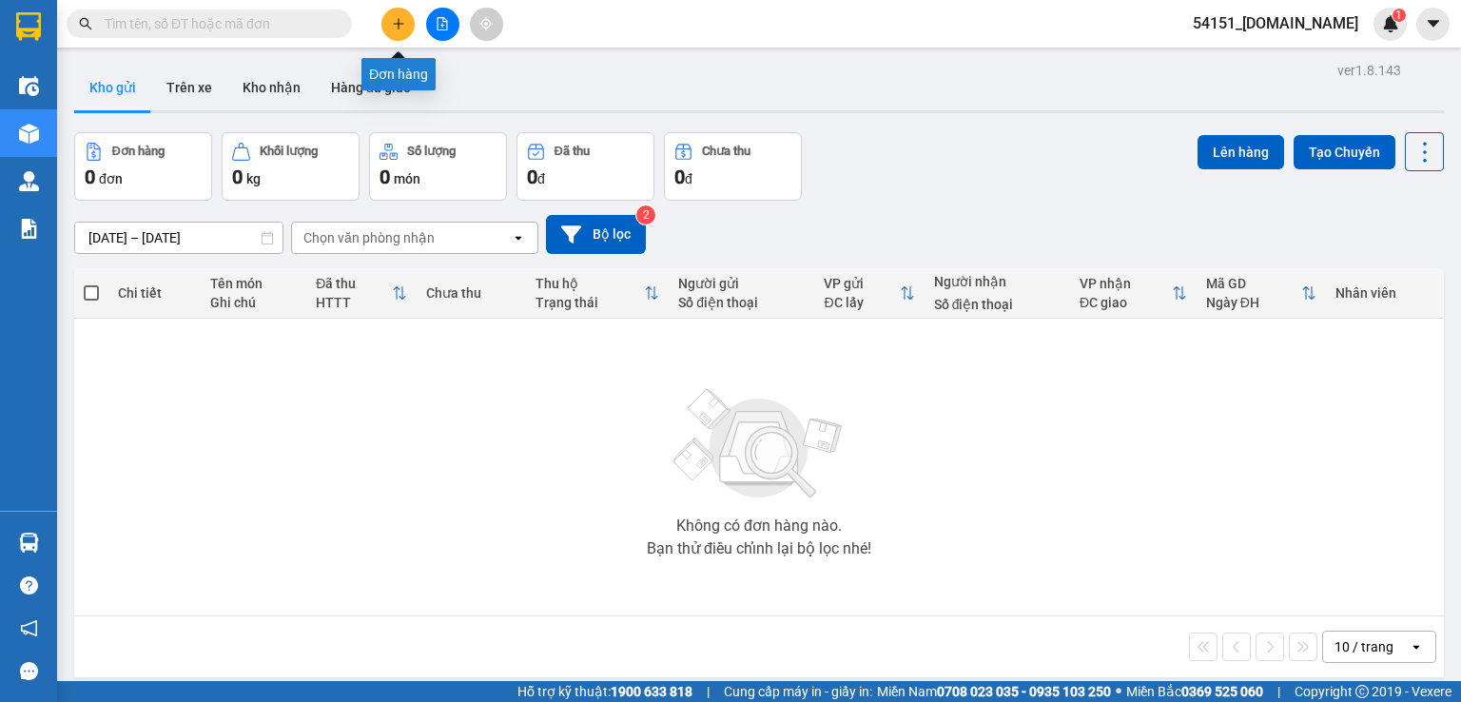
click at [392, 28] on icon "plus" at bounding box center [398, 23] width 13 height 13
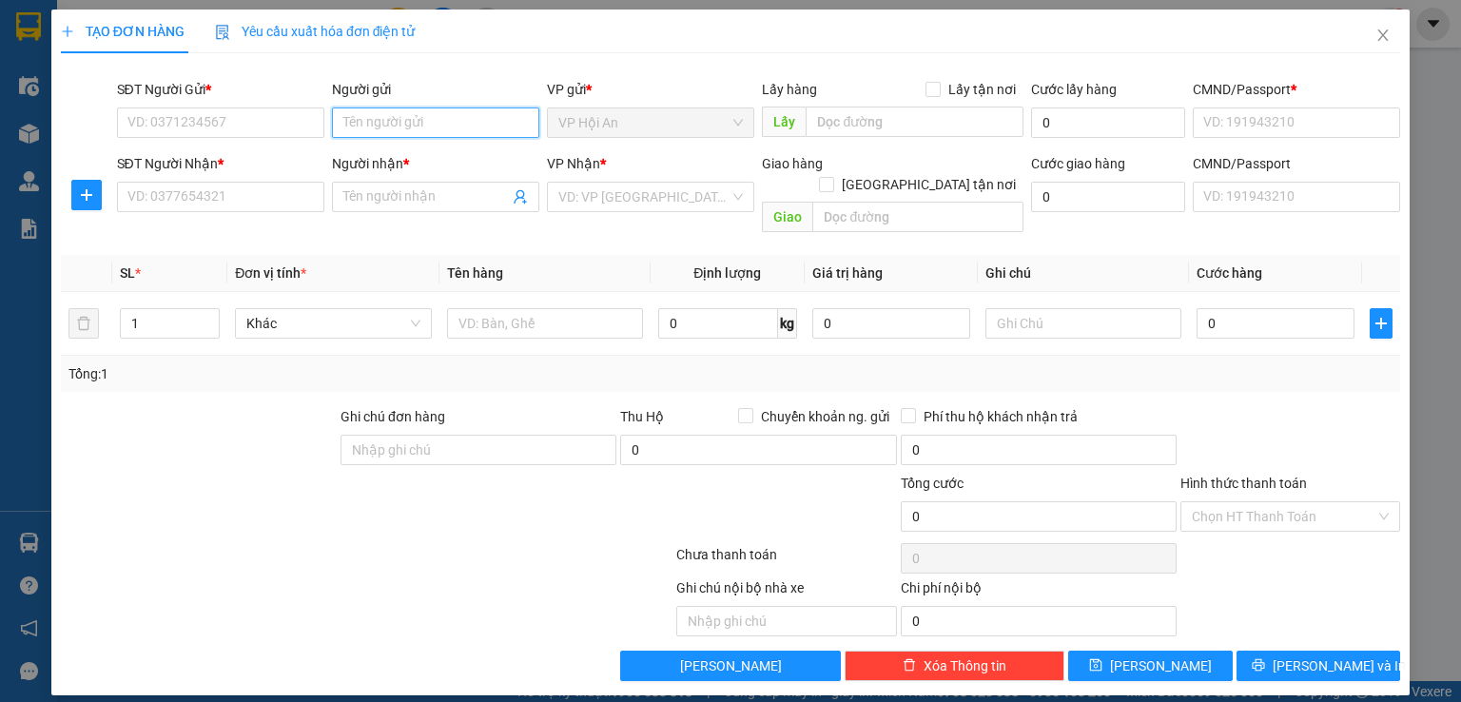
click at [380, 127] on input "Người gửi" at bounding box center [435, 122] width 207 height 30
type input "H"
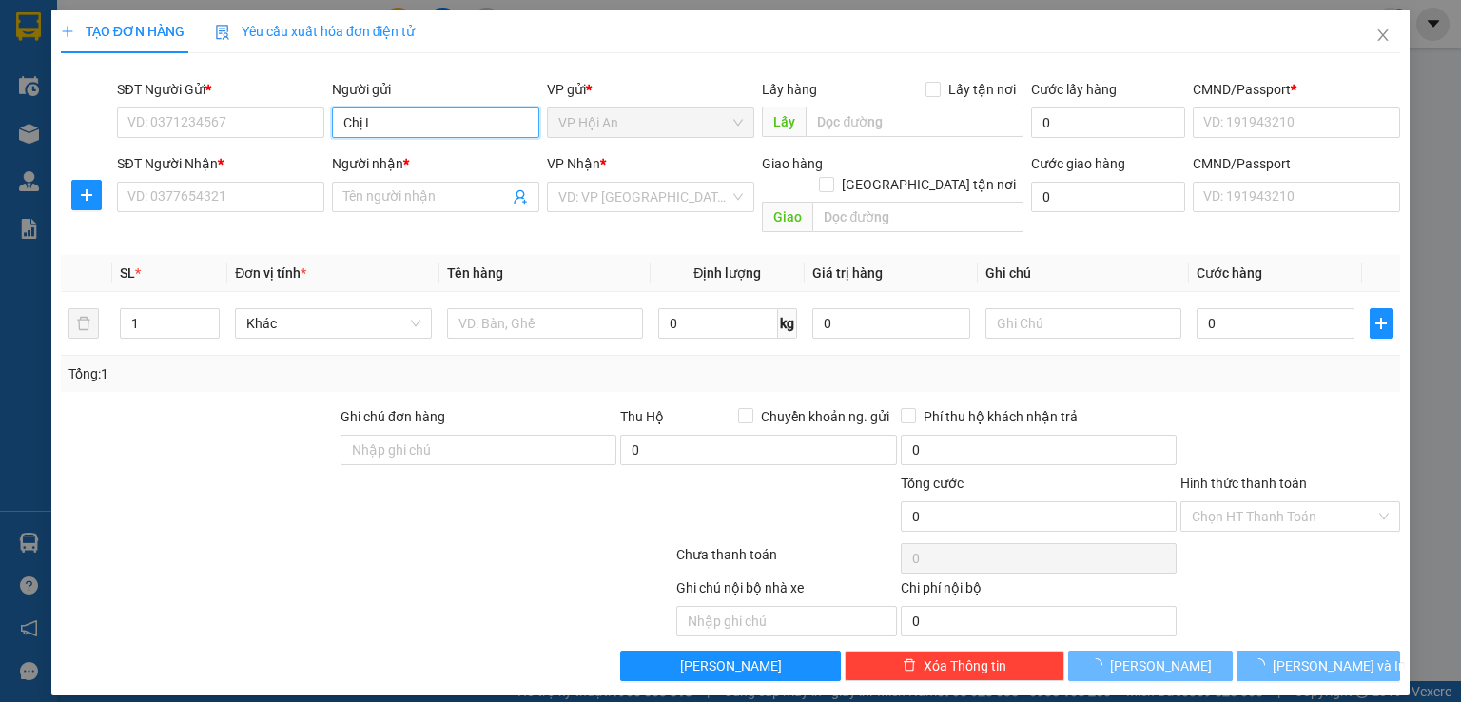
type input "Chị Lo"
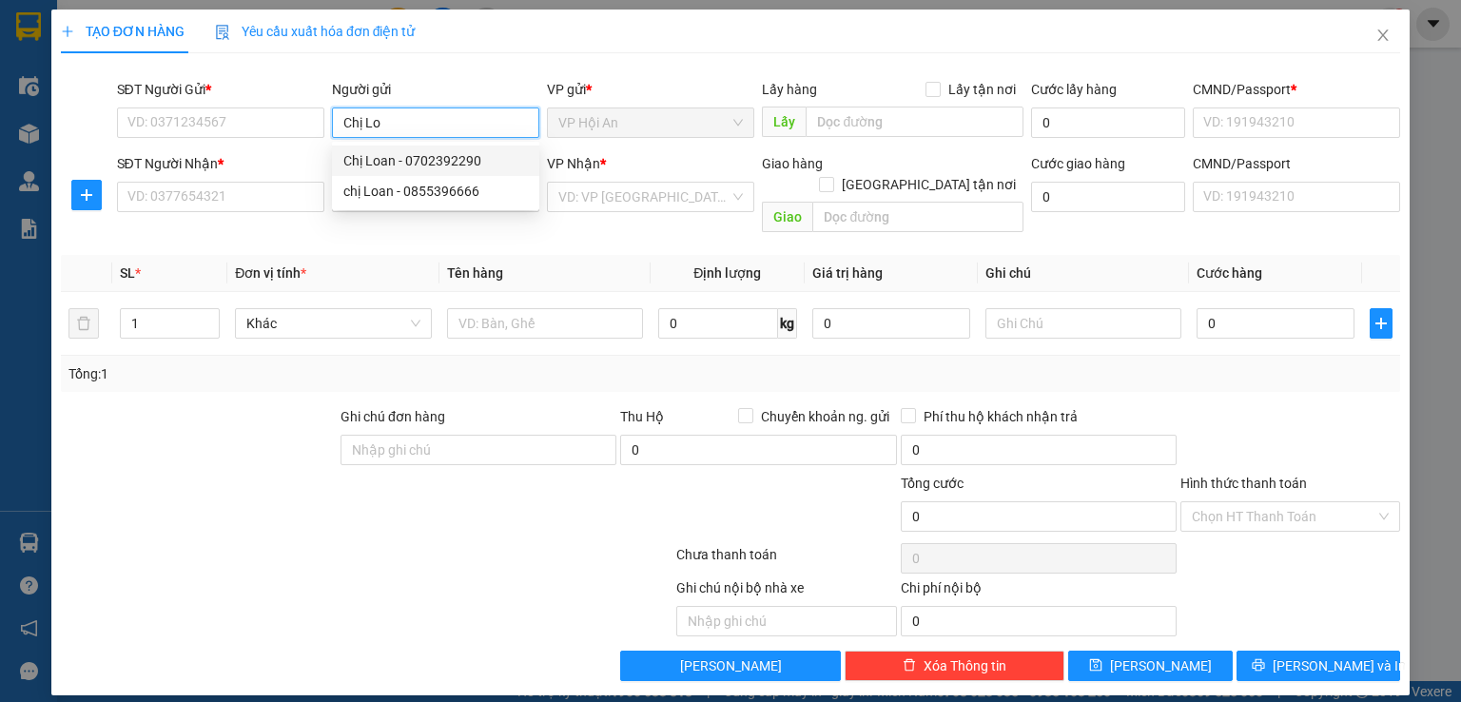
click at [399, 168] on div "Chị Loan - 0702392290" at bounding box center [435, 160] width 185 height 21
type input "0702392290"
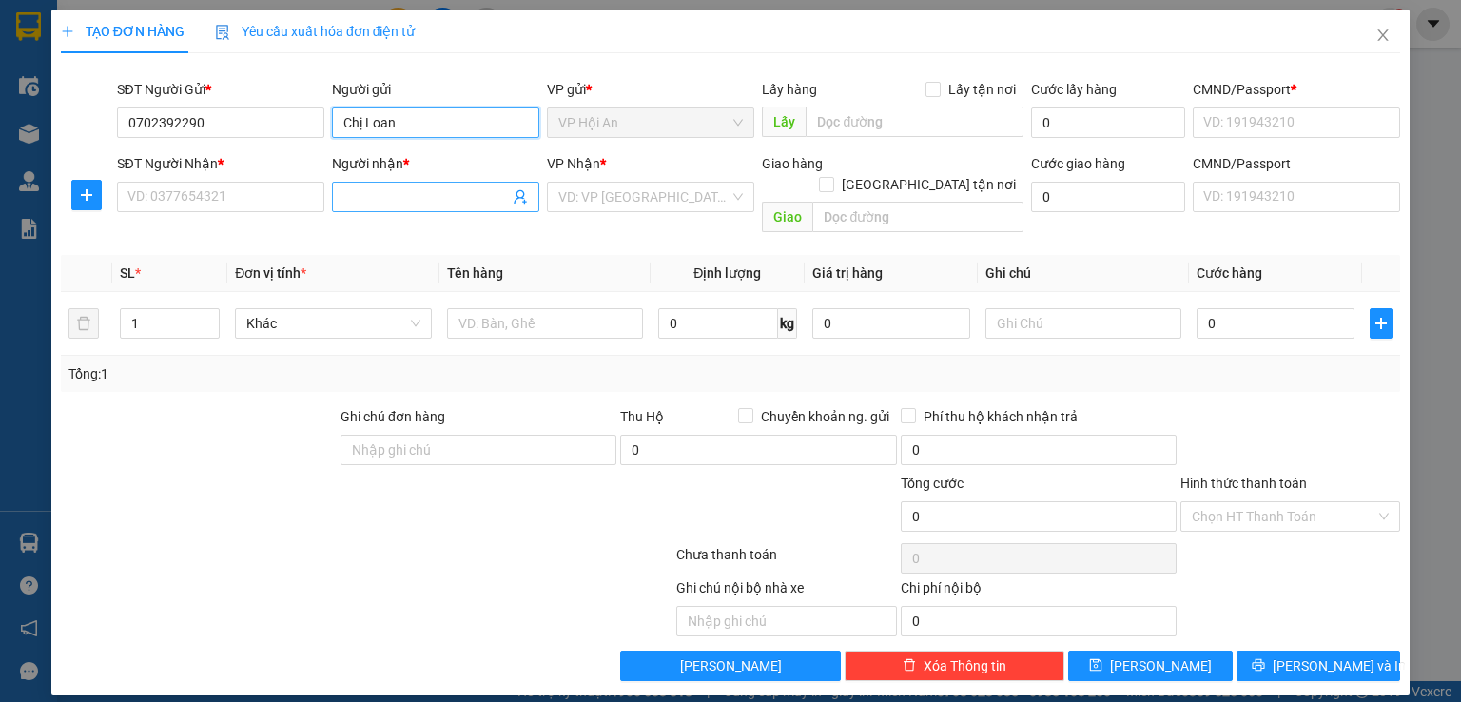
type input "Chị Loan"
click at [422, 195] on input "Người nhận *" at bounding box center [425, 196] width 165 height 21
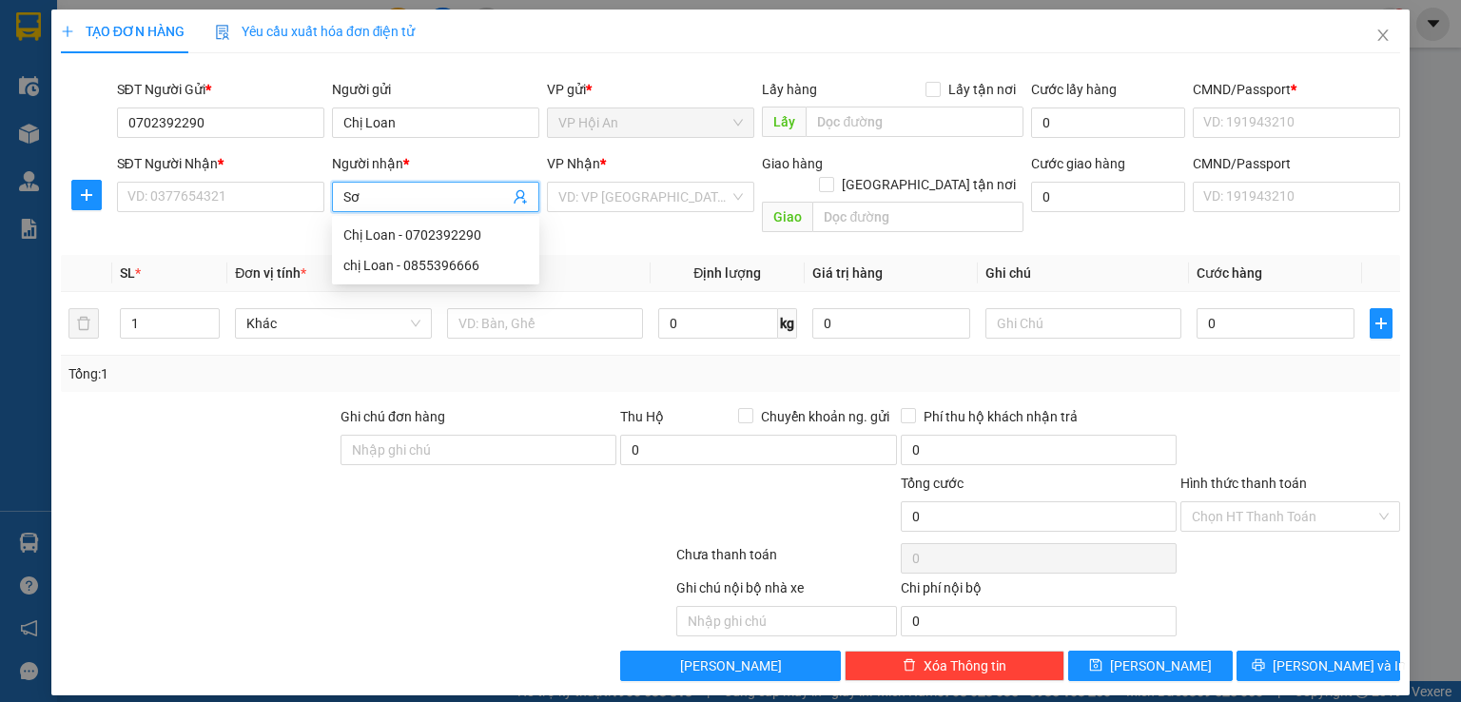
type input "Sơn"
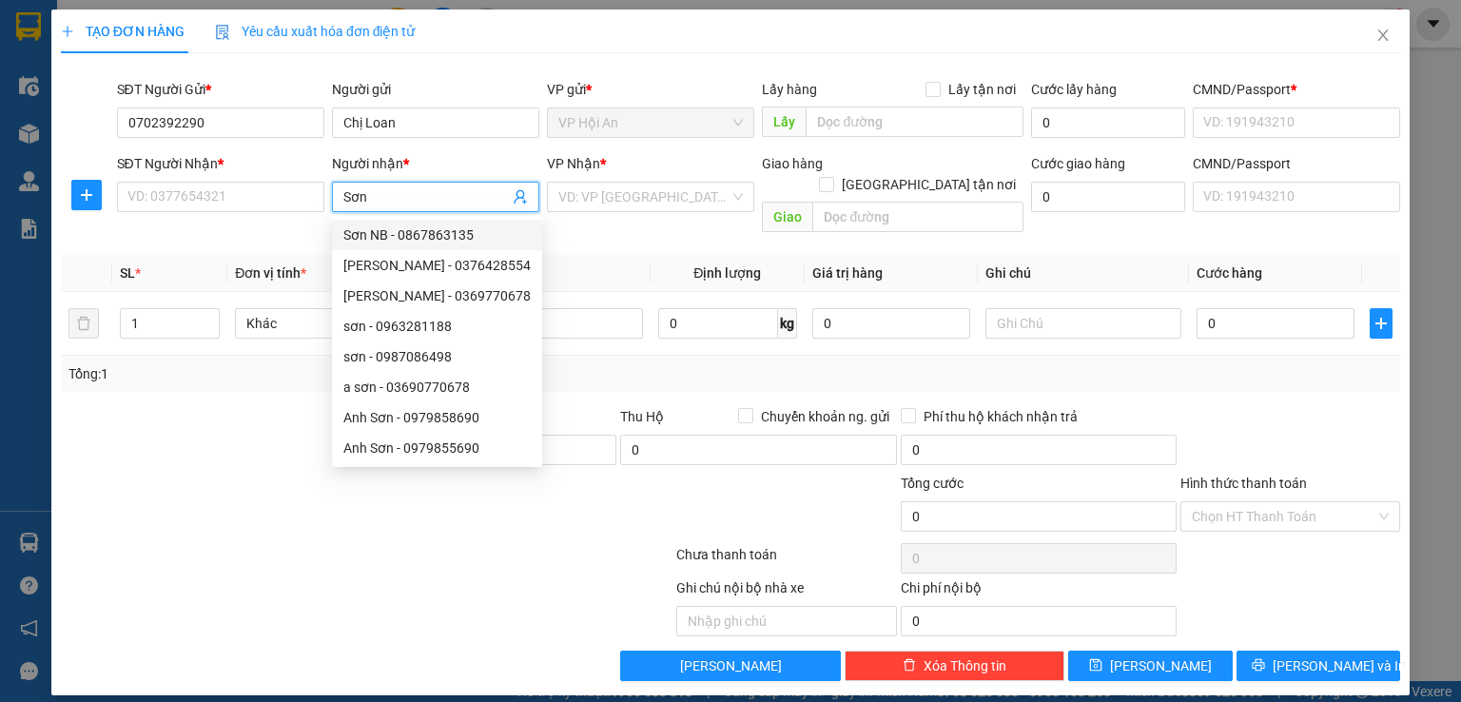
click at [438, 228] on div "Sơn NB - 0867863135" at bounding box center [436, 234] width 187 height 21
type input "0867863135"
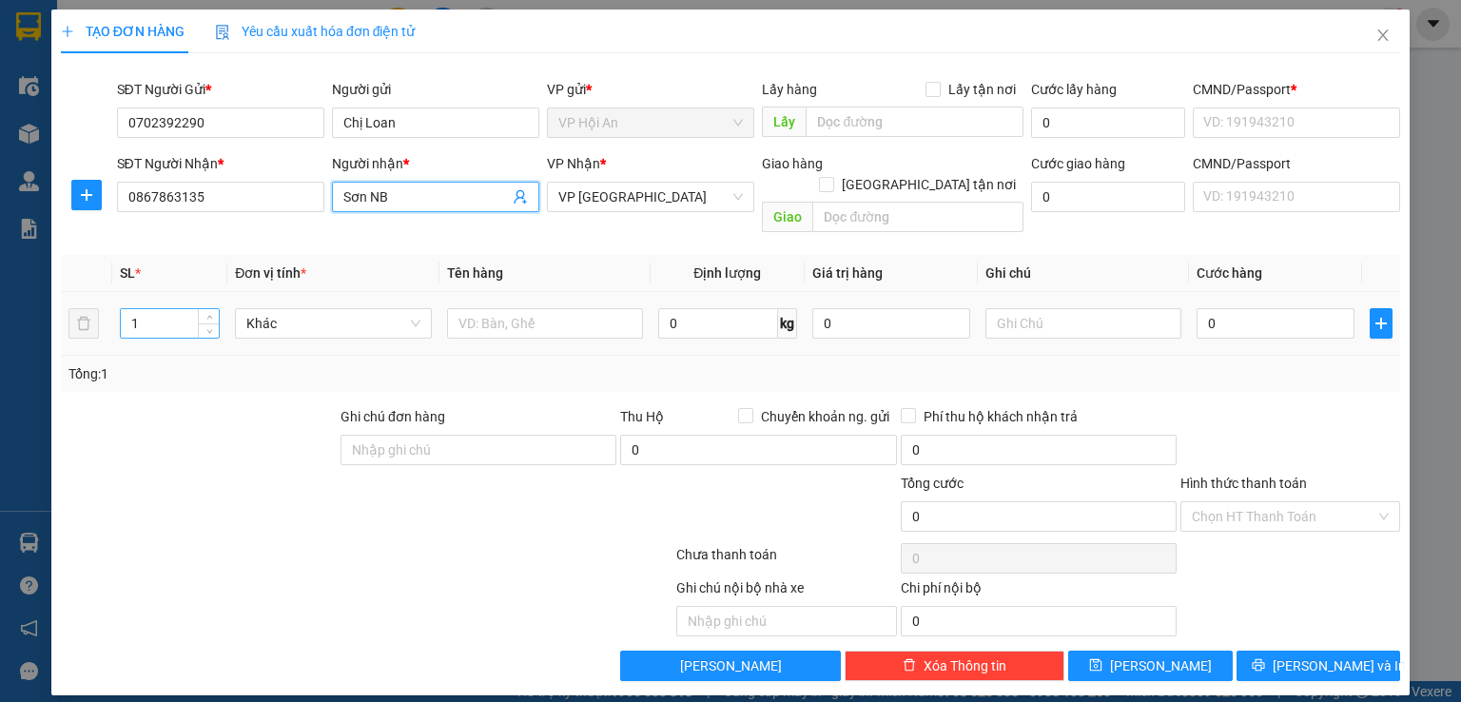
type input "Sơn NB"
click at [197, 309] on input "1" at bounding box center [170, 323] width 98 height 29
click at [1252, 308] on input "0" at bounding box center [1276, 323] width 158 height 30
type input "1"
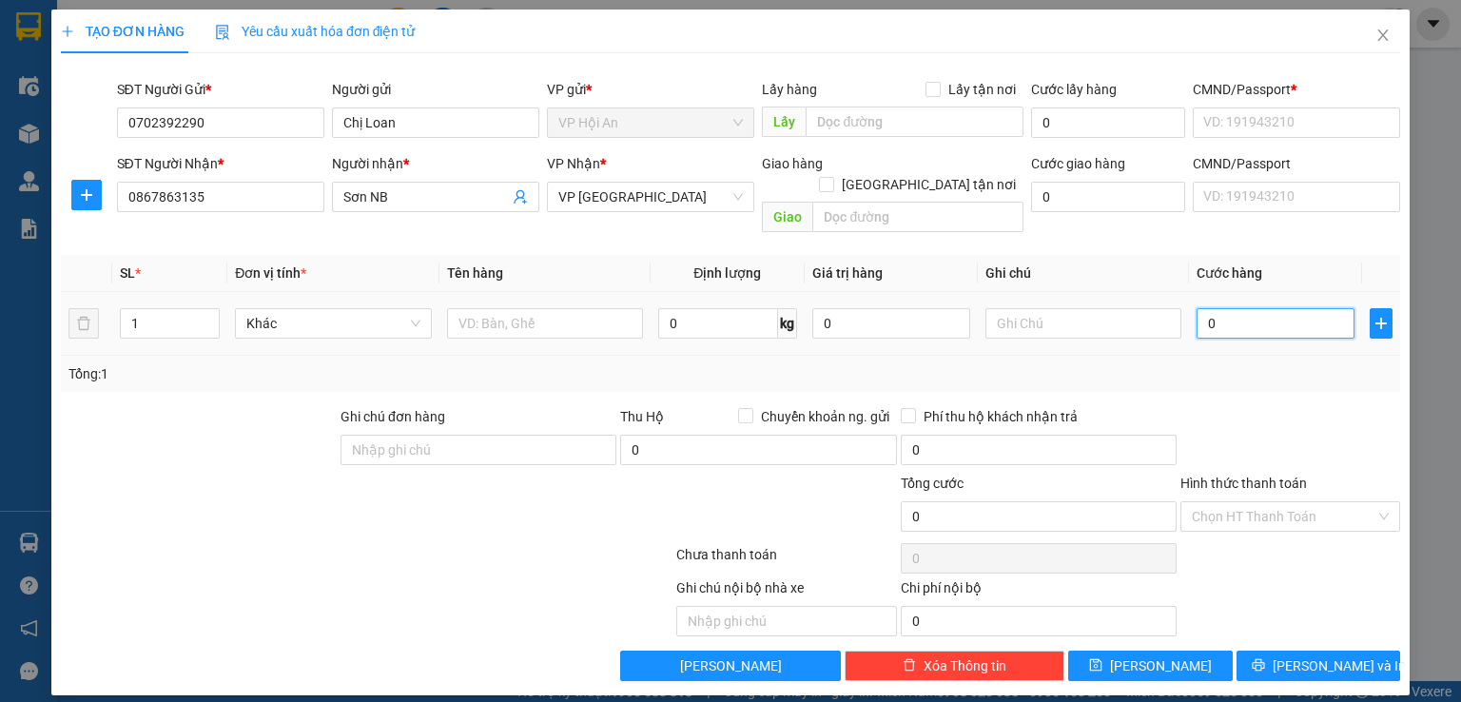
type input "1"
type input "14"
type input "140"
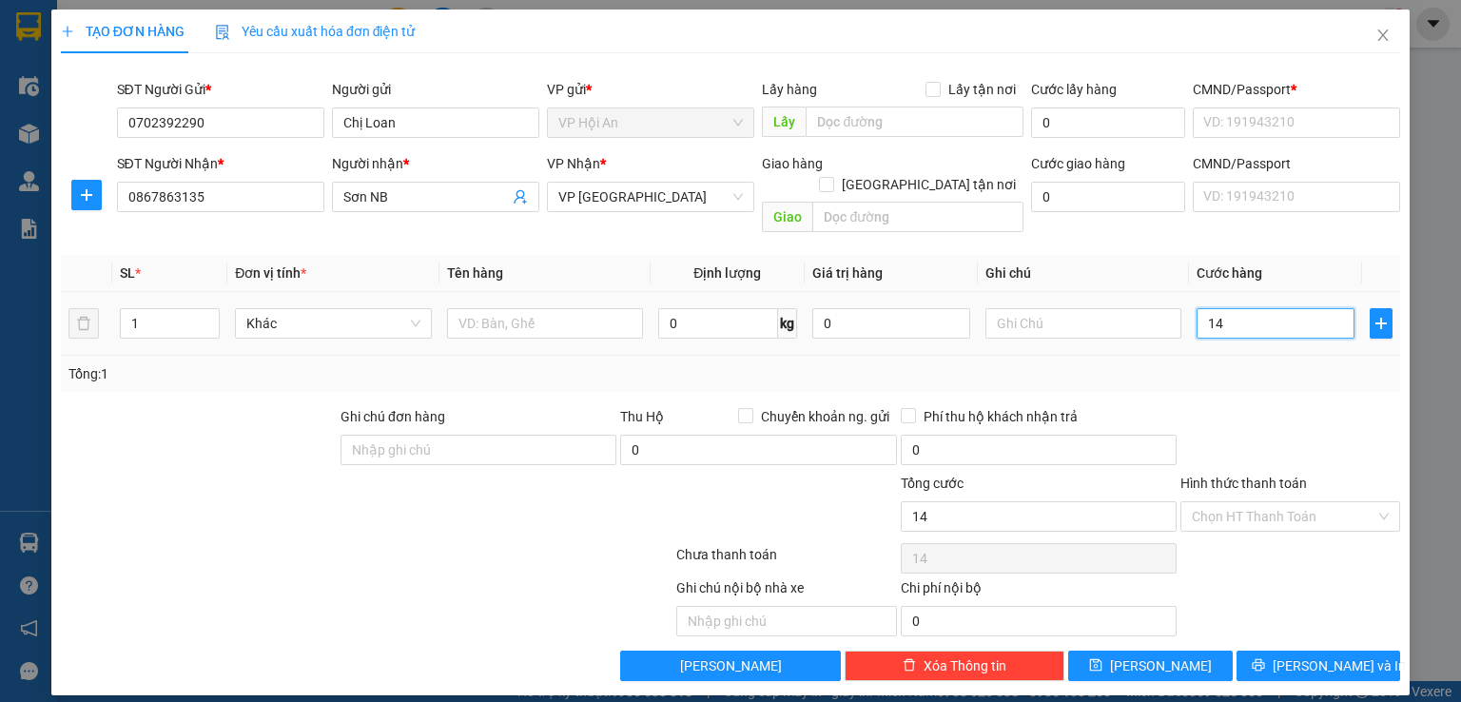
type input "140"
type input "1.400"
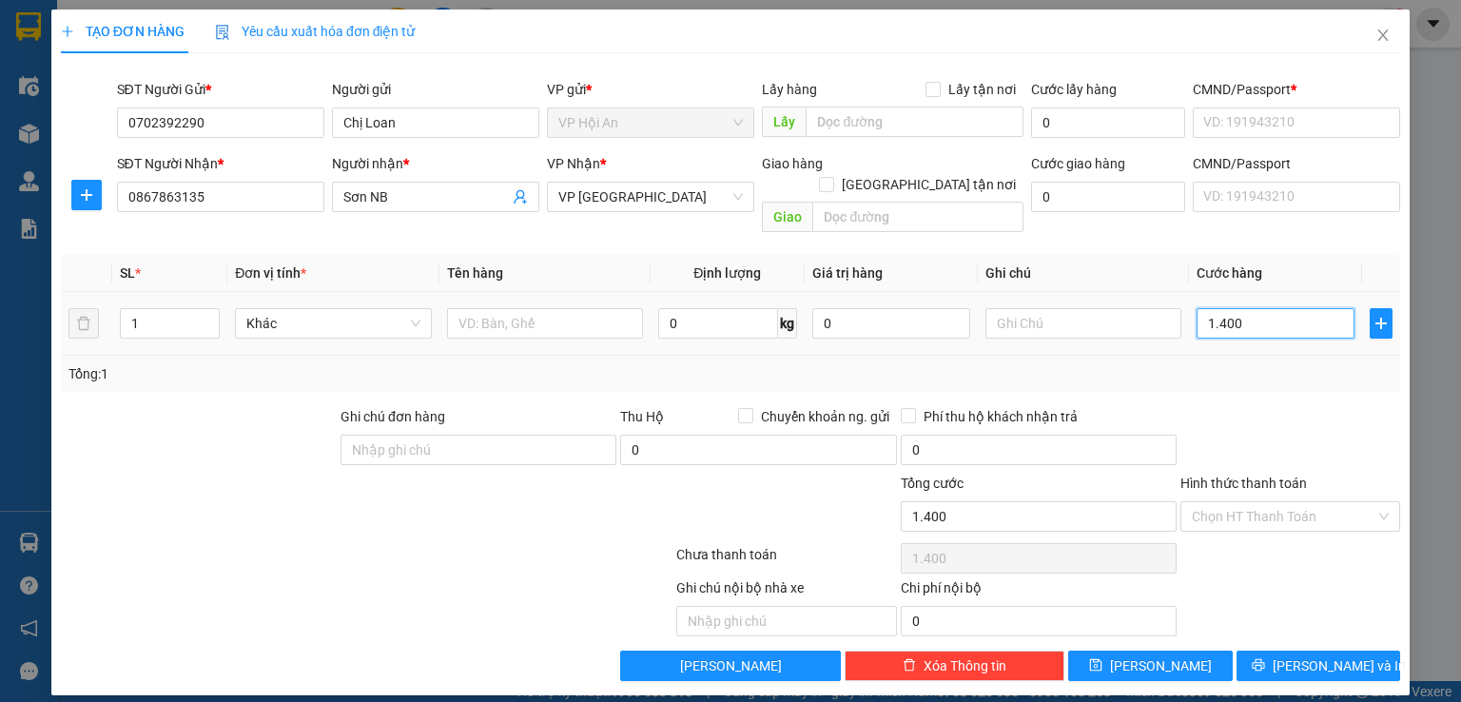
type input "14.000"
type input "140.000"
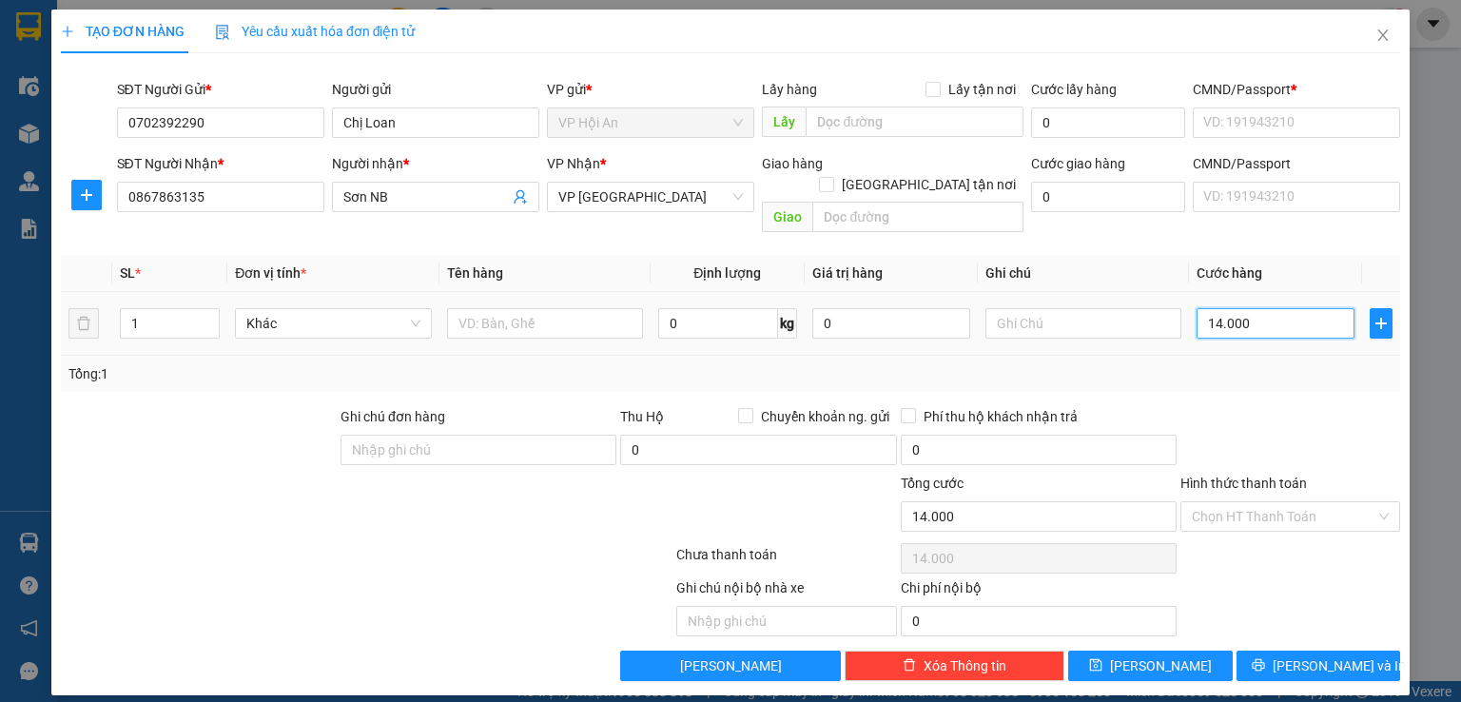
type input "140.000"
type input "1.400.000"
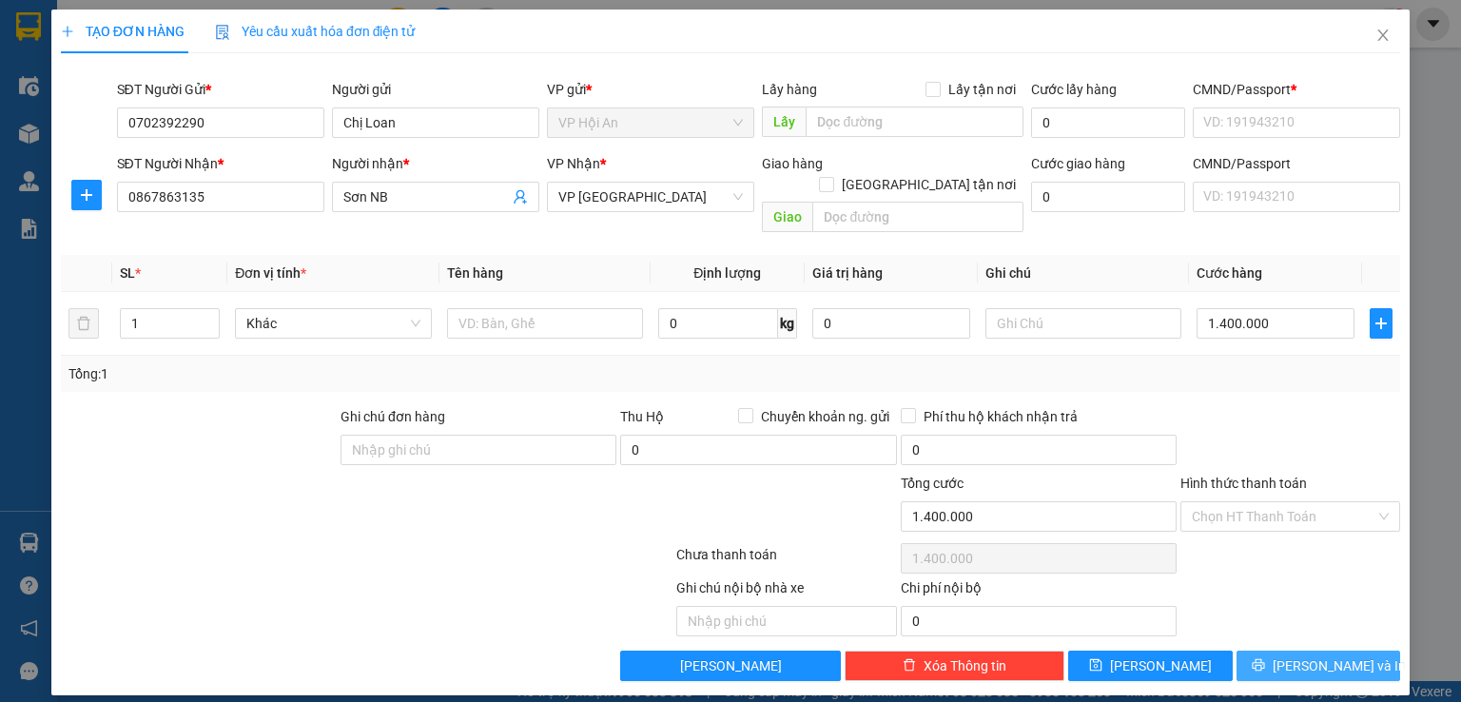
click at [1329, 655] on span "[PERSON_NAME] và In" at bounding box center [1339, 665] width 133 height 21
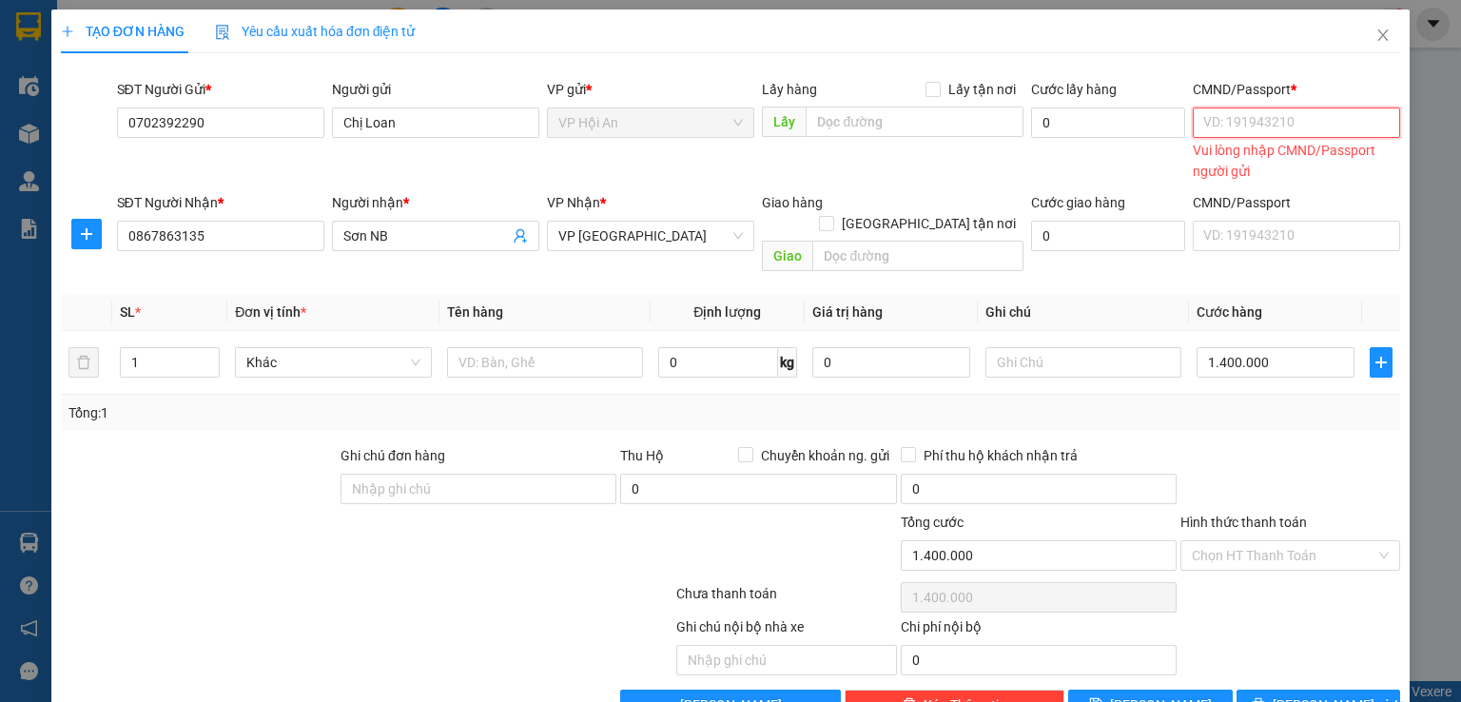
click at [1294, 121] on input "CMND/Passport *" at bounding box center [1296, 122] width 207 height 30
click at [1282, 164] on div "012345 | Không có địa chỉ" at bounding box center [1284, 160] width 183 height 21
type input "012345"
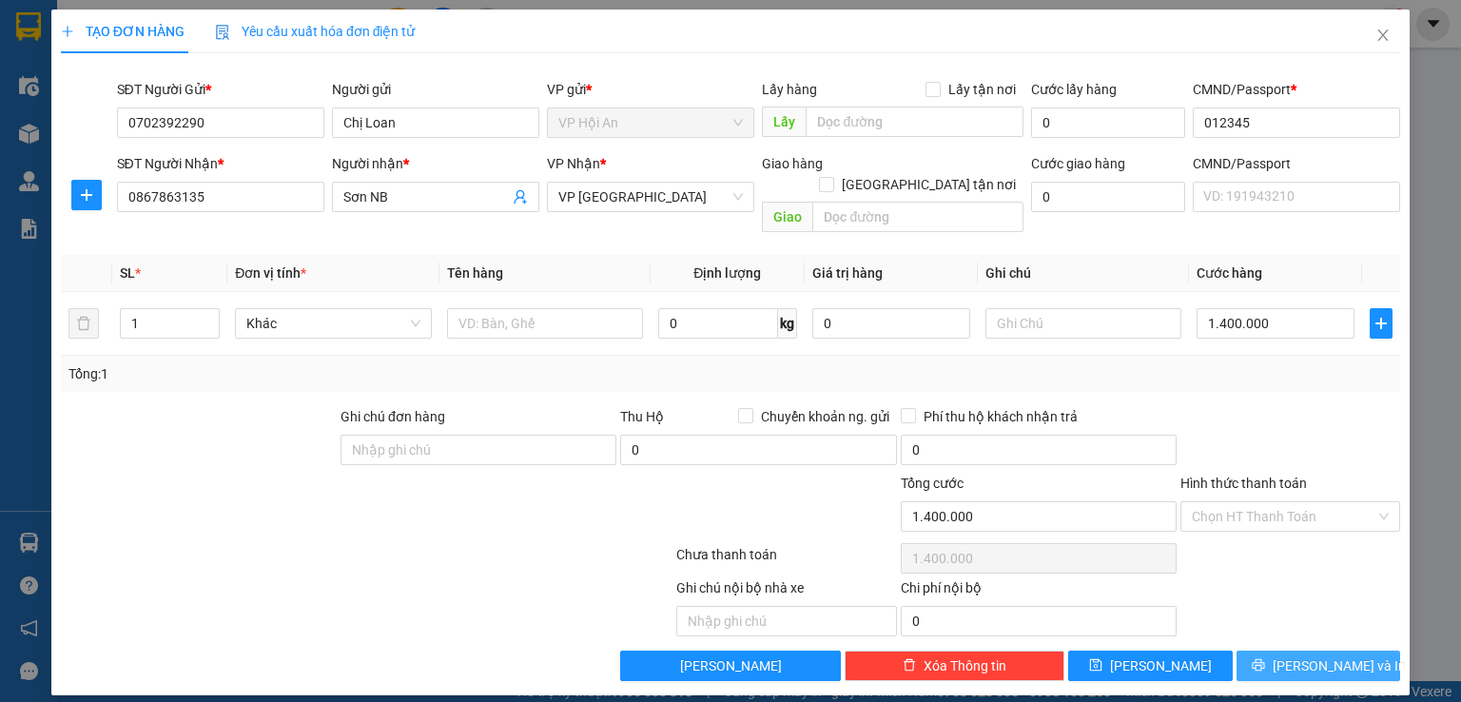
click at [1355, 651] on button "[PERSON_NAME] và In" at bounding box center [1318, 666] width 165 height 30
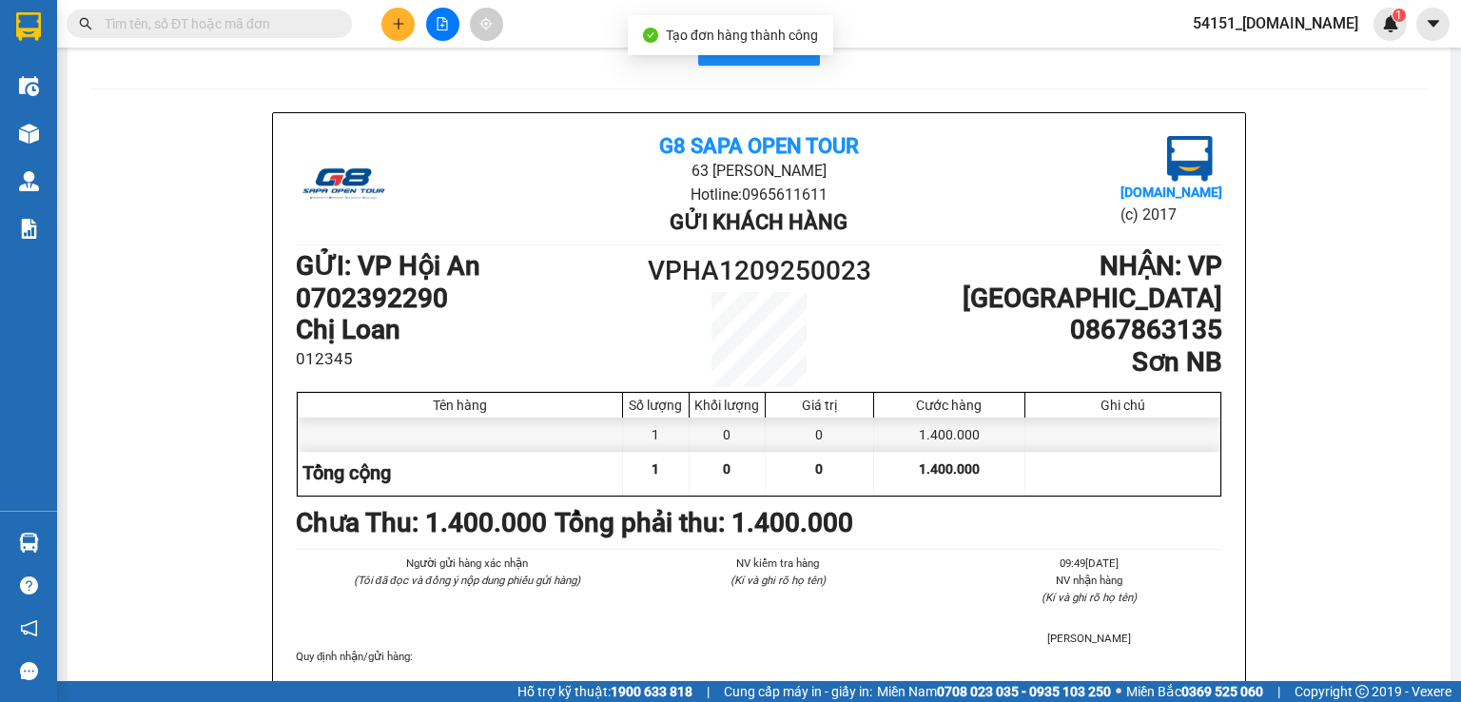
scroll to position [95, 0]
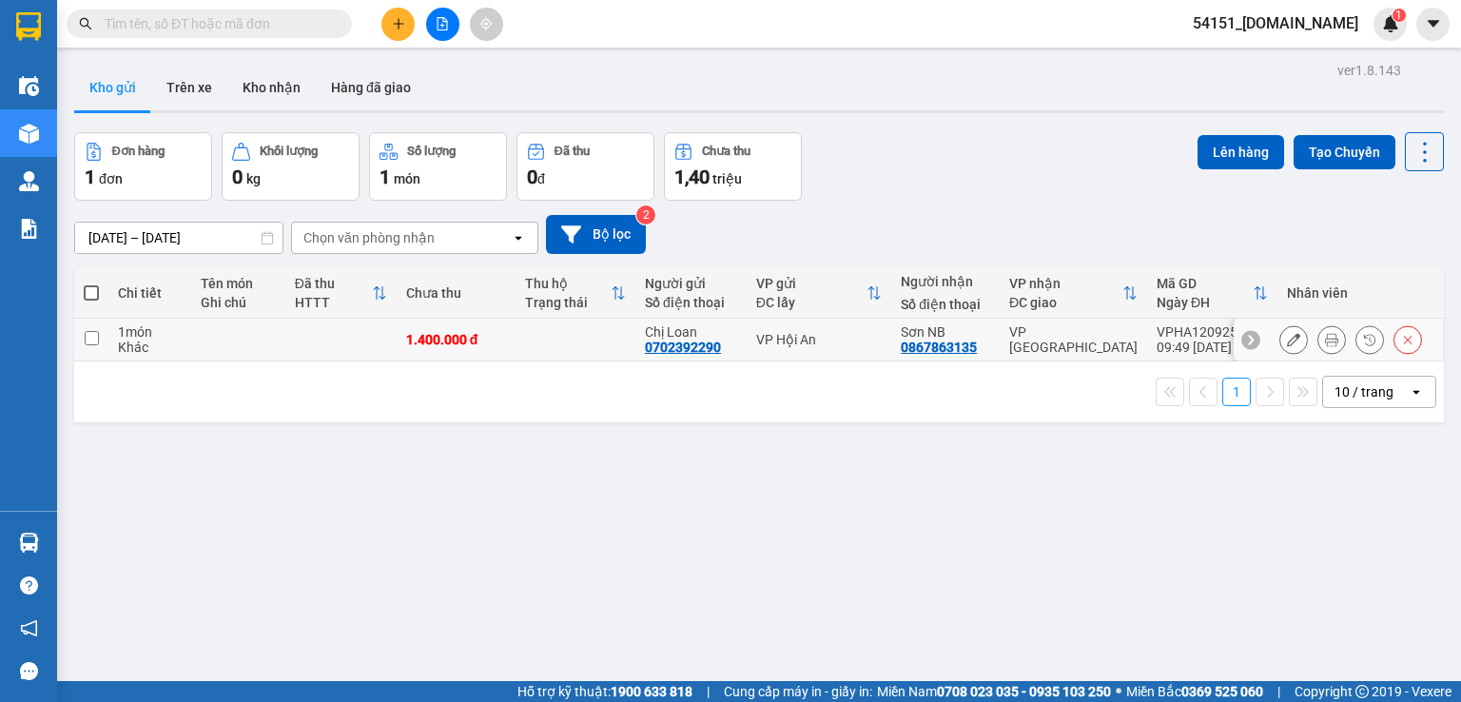
click at [341, 347] on td at bounding box center [340, 340] width 111 height 43
checkbox input "true"
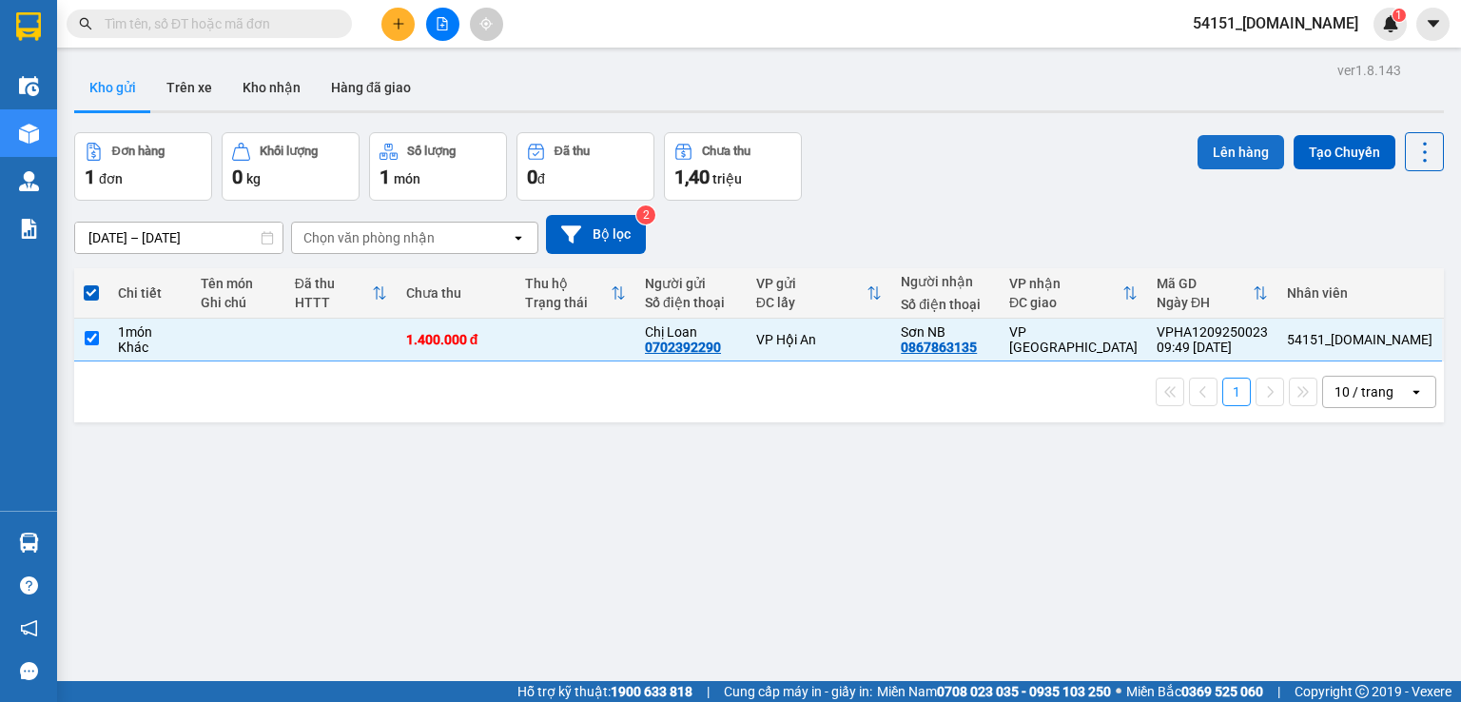
click at [1230, 157] on button "Lên hàng" at bounding box center [1240, 152] width 87 height 34
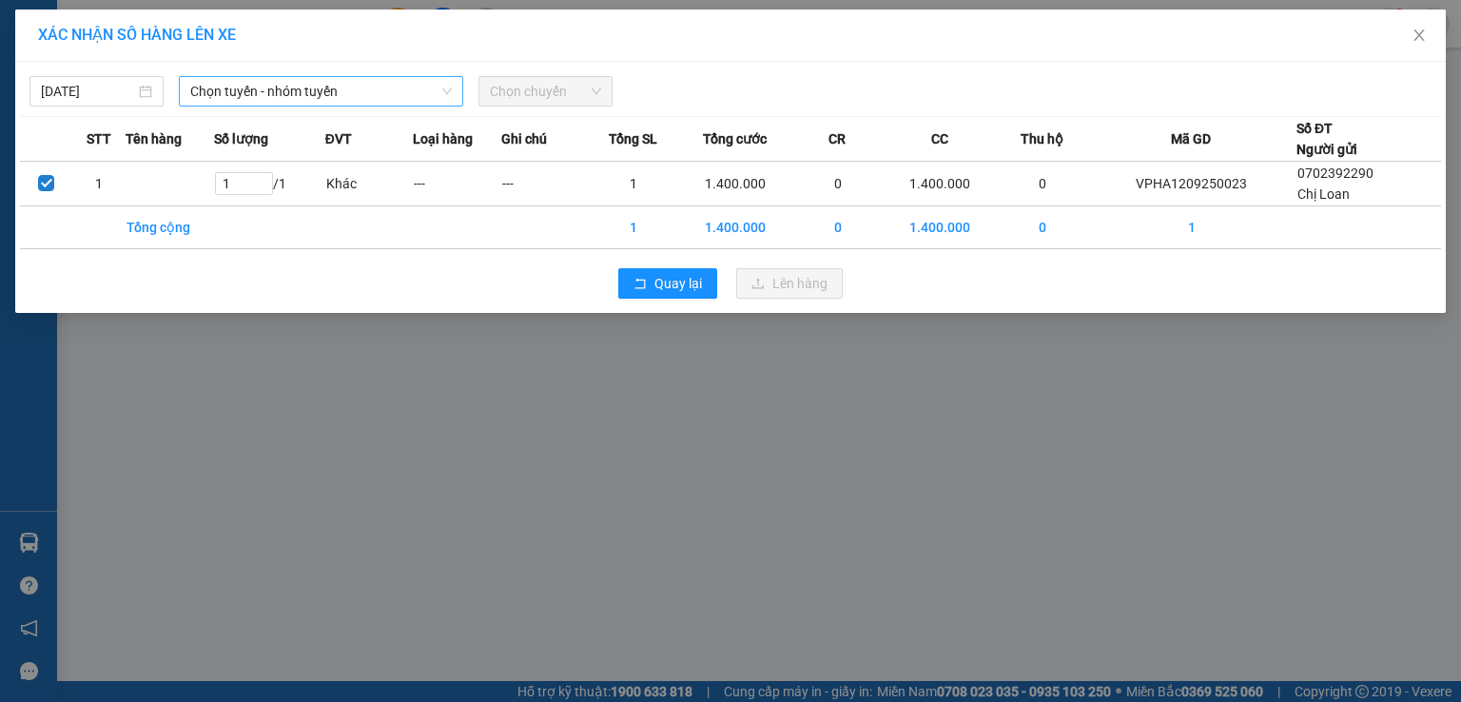
click at [392, 96] on span "Chọn tuyến - nhóm tuyến" at bounding box center [321, 91] width 262 height 29
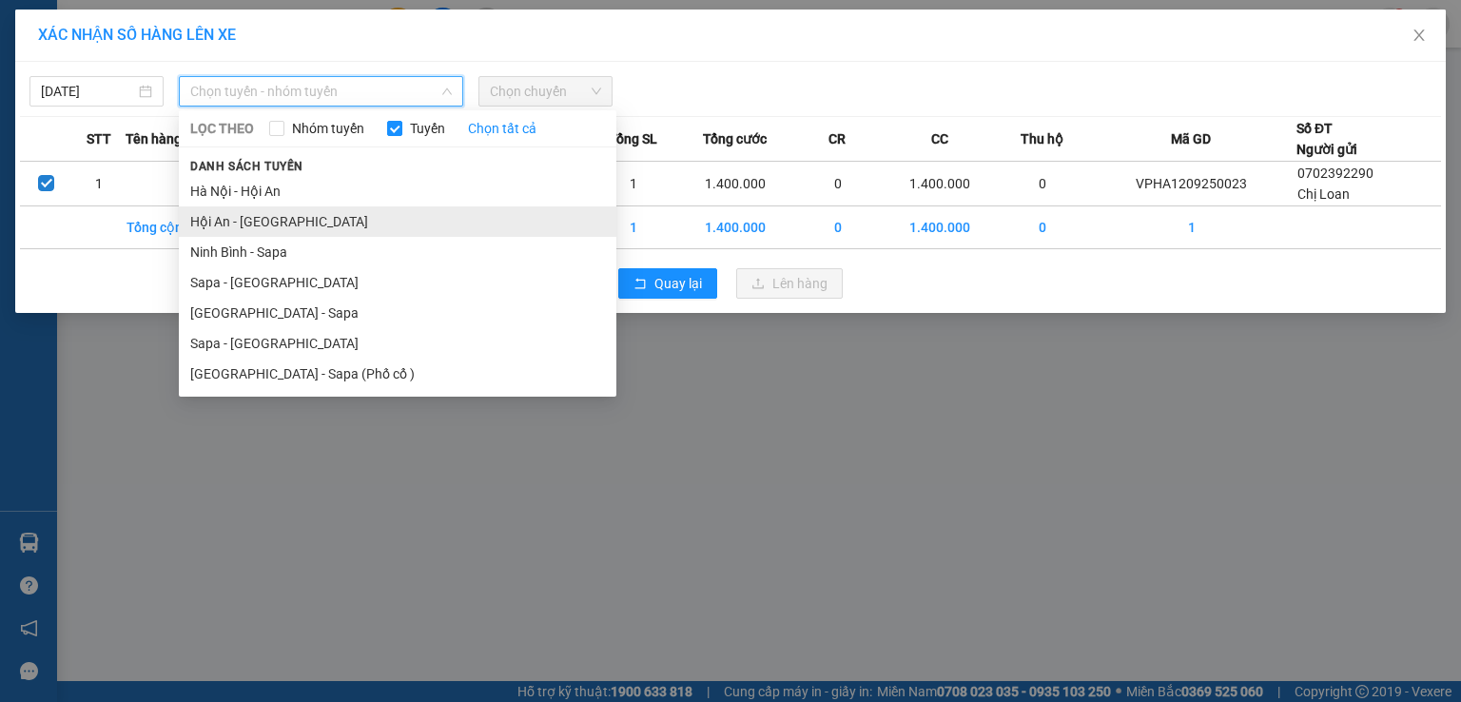
click at [385, 225] on li "Hội An - [GEOGRAPHIC_DATA]" at bounding box center [398, 221] width 438 height 30
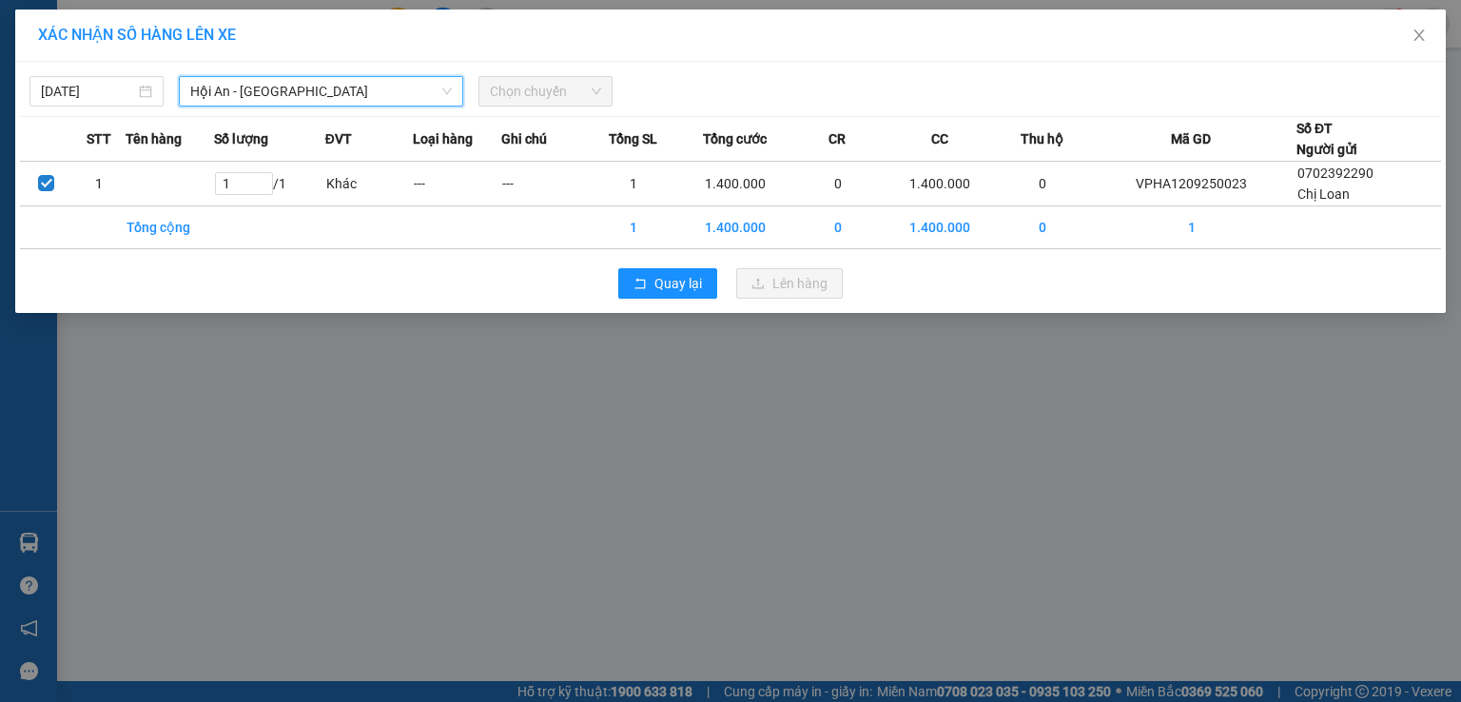
click at [527, 97] on span "Chọn chuyến" at bounding box center [545, 91] width 111 height 29
click at [544, 102] on span "Chọn chuyến" at bounding box center [545, 91] width 111 height 29
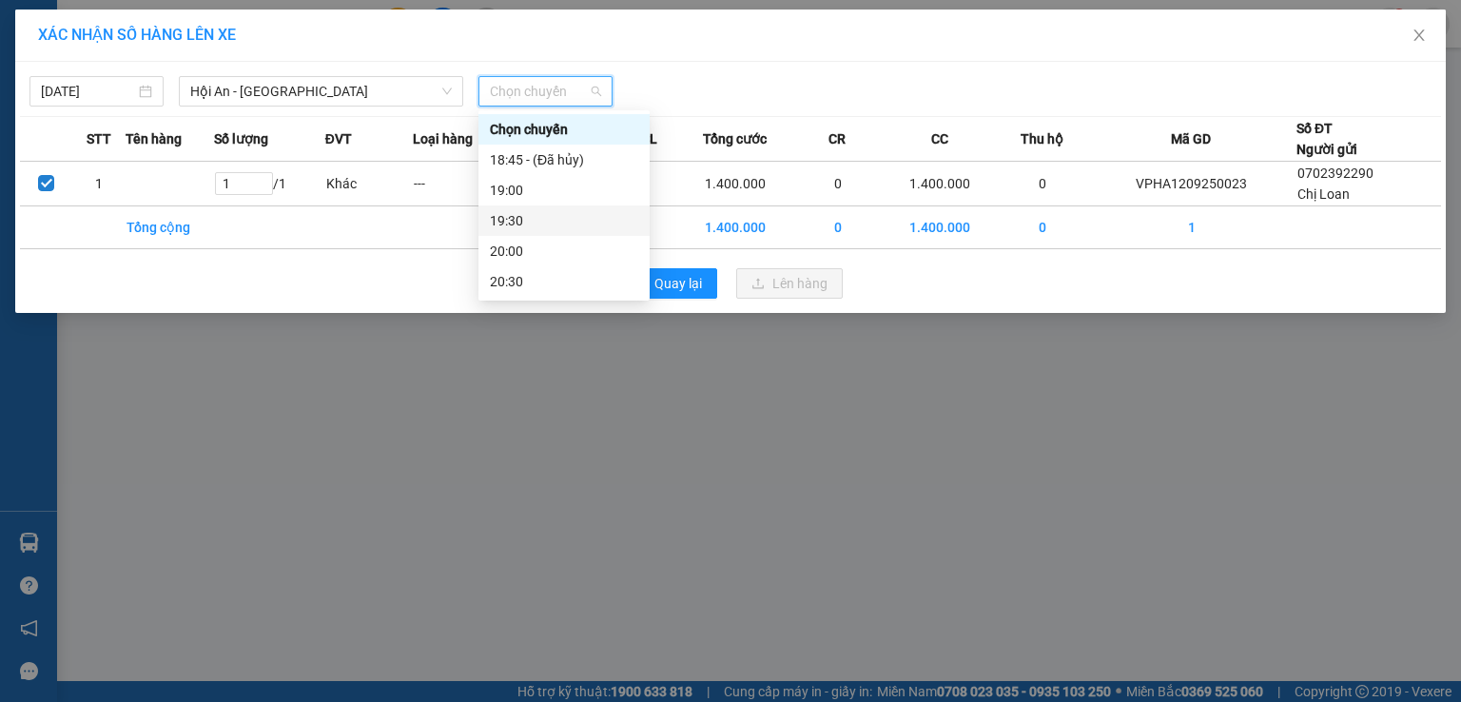
click at [548, 220] on div "19:30" at bounding box center [564, 220] width 148 height 21
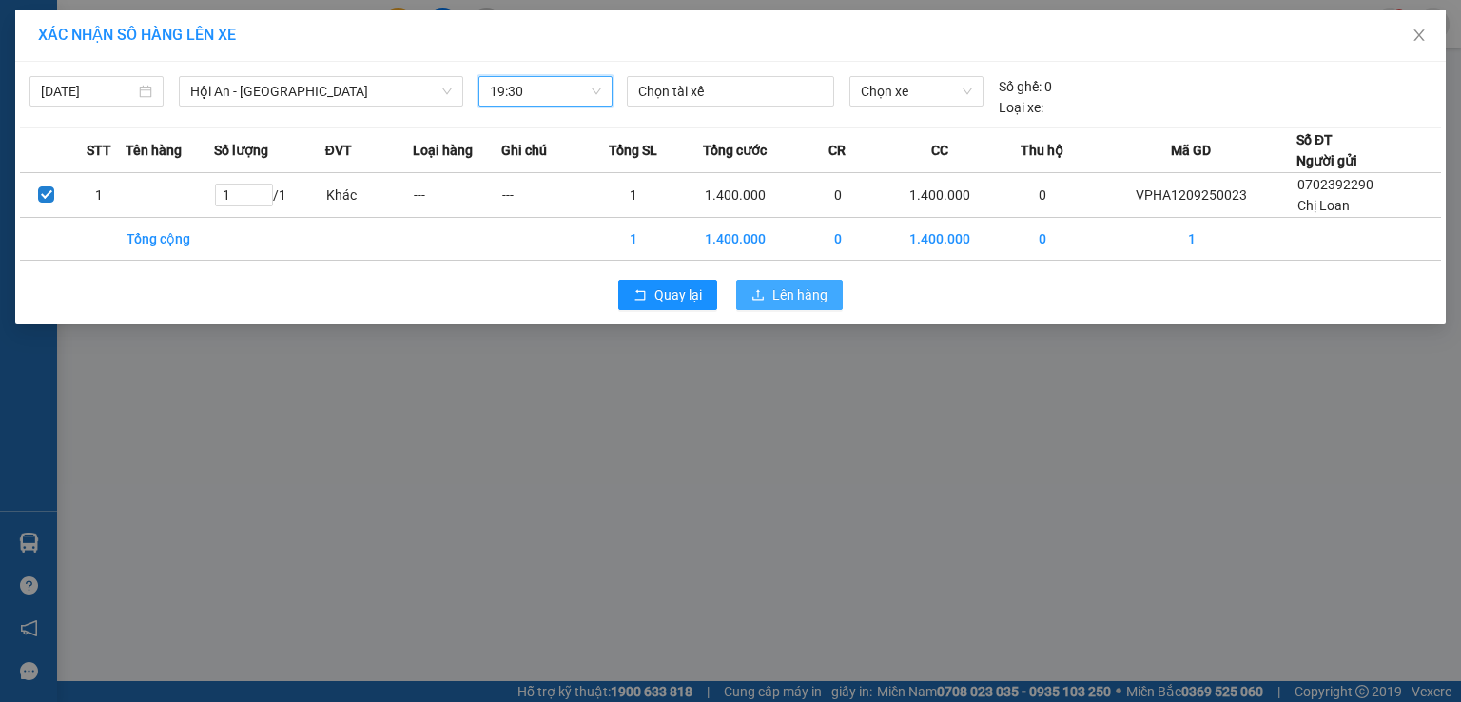
click at [789, 300] on span "Lên hàng" at bounding box center [799, 294] width 55 height 21
